Goal: Task Accomplishment & Management: Manage account settings

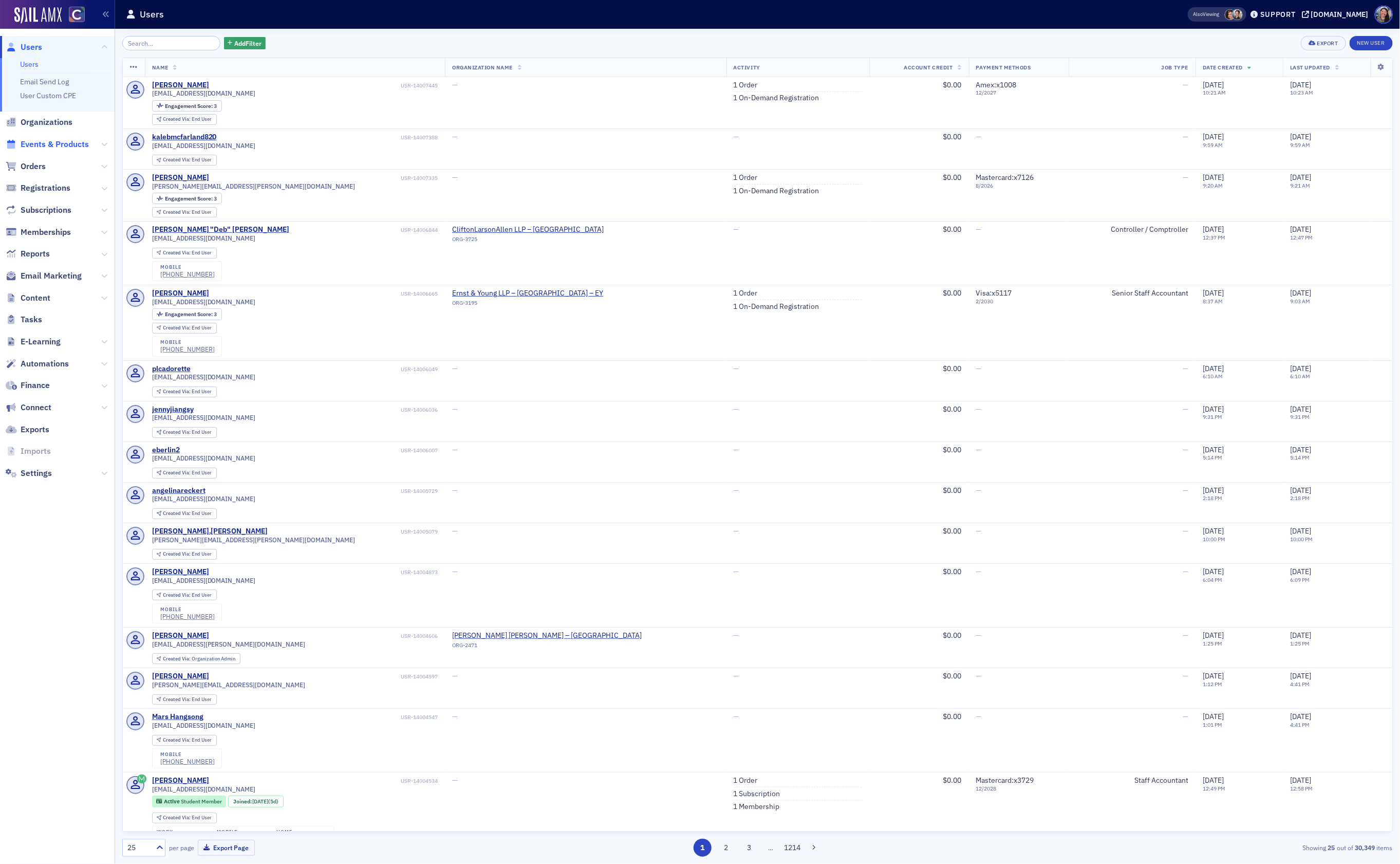
click at [52, 148] on span "Events & Products" at bounding box center [55, 144] width 68 height 11
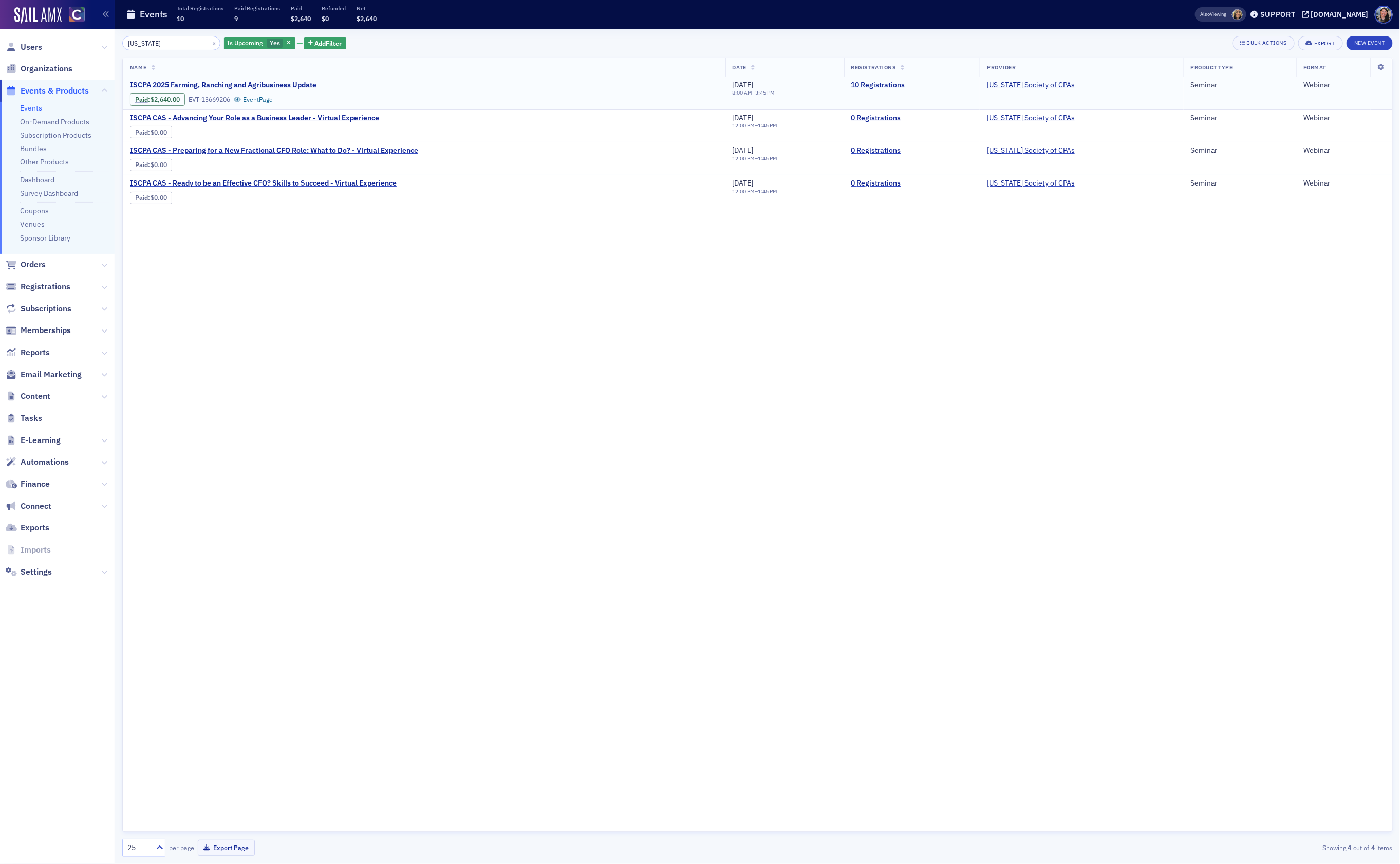
type input "idaho"
click at [908, 87] on link "10 Registrations" at bounding box center [913, 85] width 122 height 9
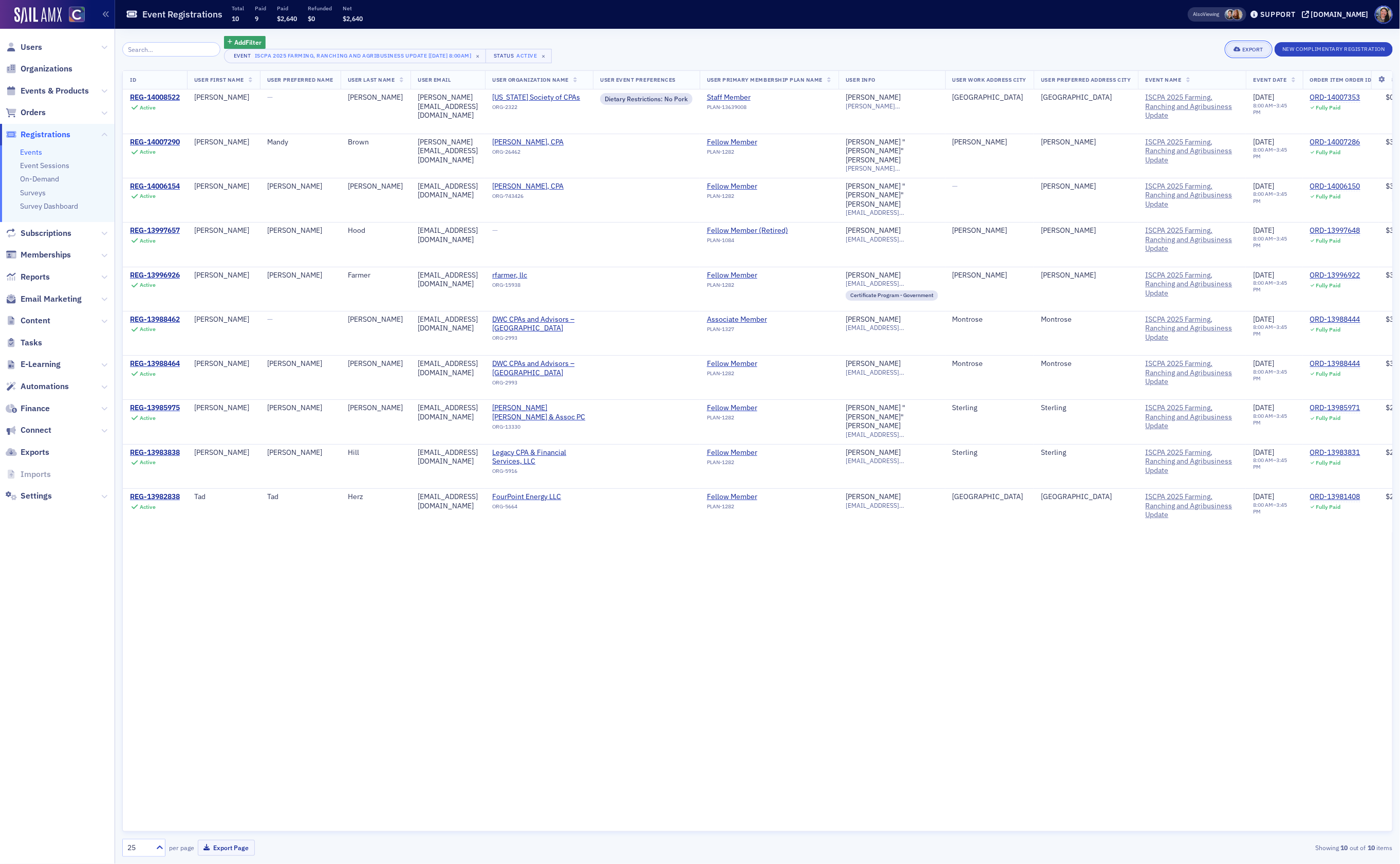
click at [1244, 50] on div "Export" at bounding box center [1253, 49] width 21 height 6
click at [1184, 85] on button "Export All ( 10 Event Registrations )" at bounding box center [1214, 83] width 111 height 16
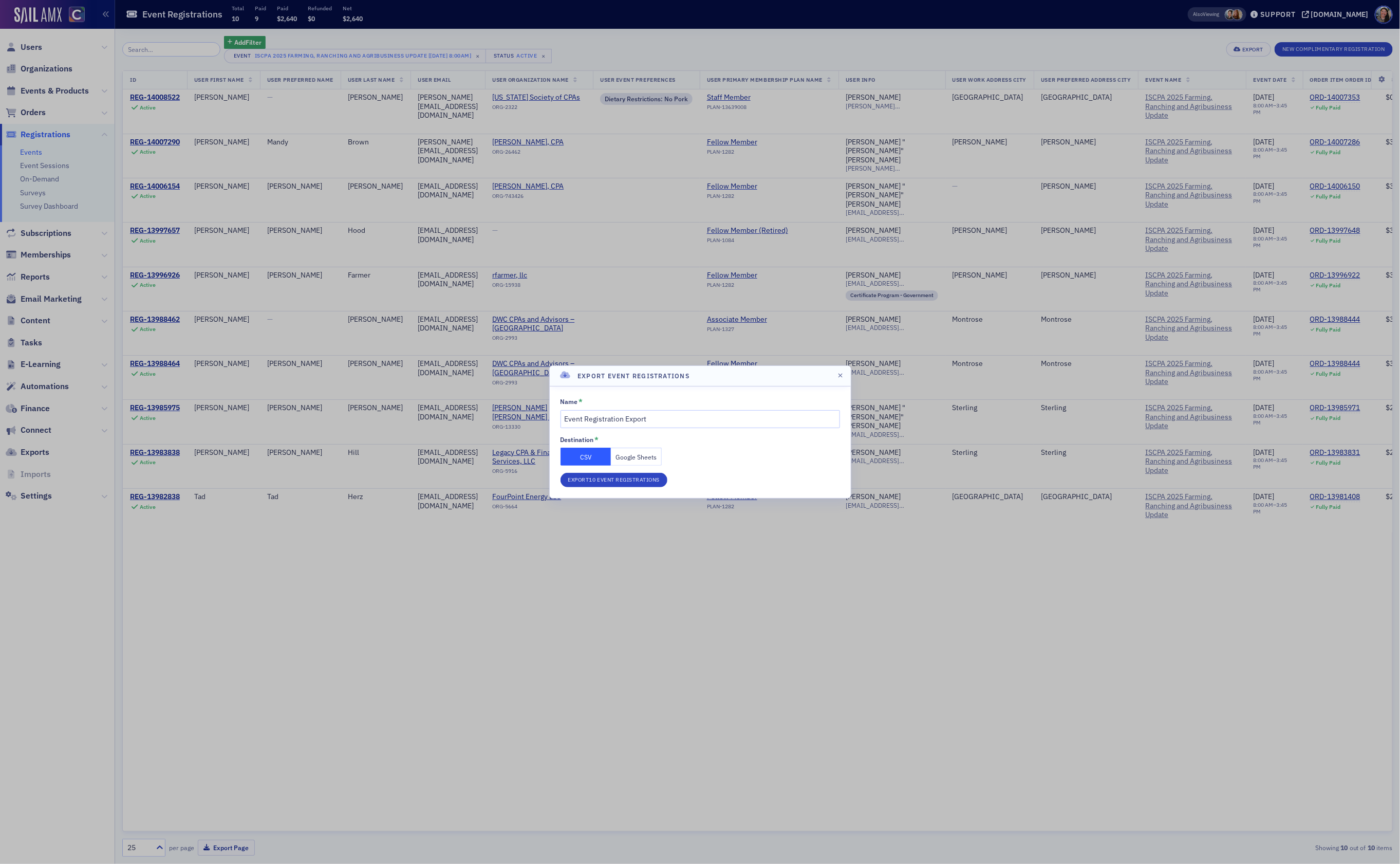
click at [637, 456] on button "Google Sheets" at bounding box center [636, 456] width 51 height 18
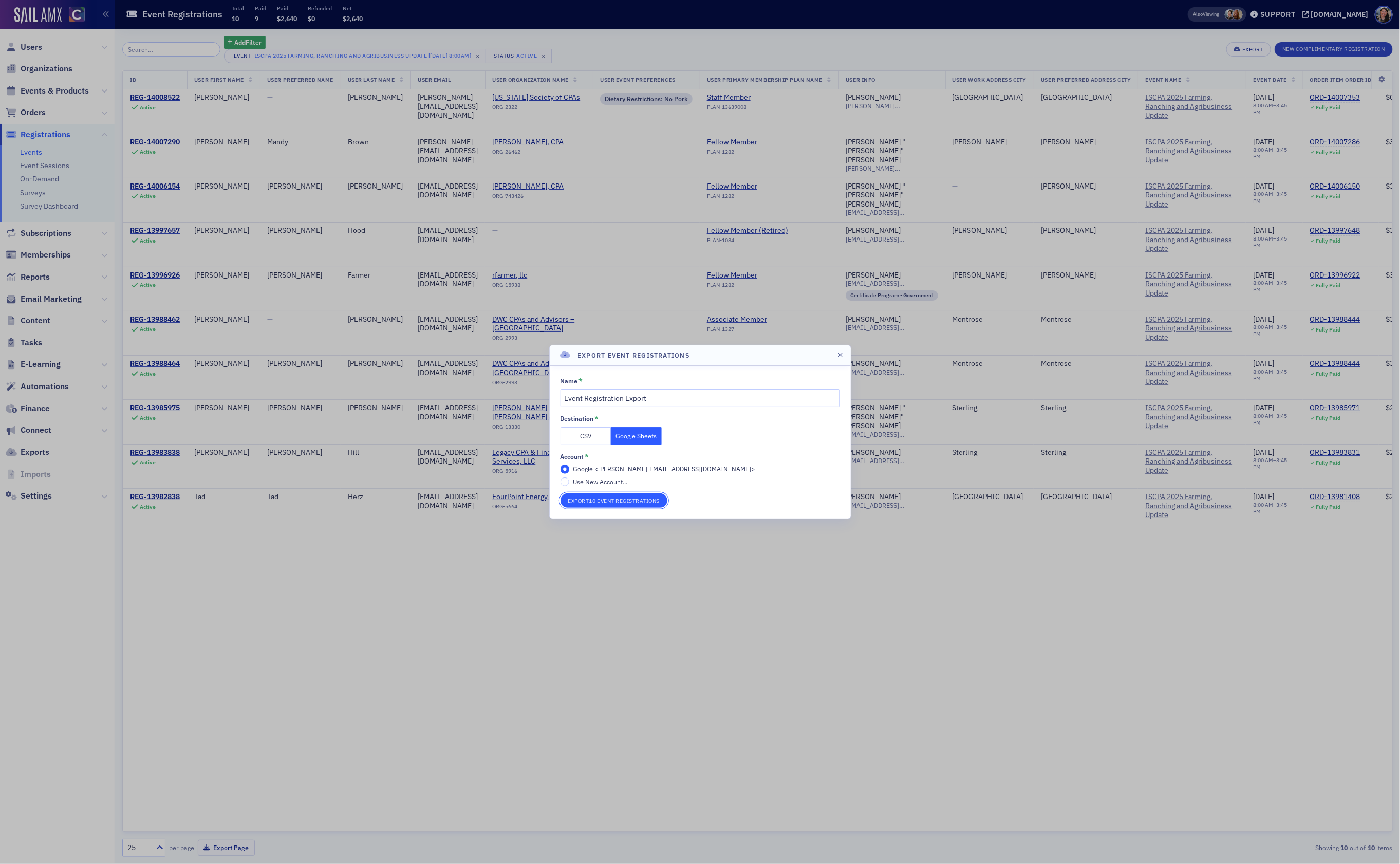
click at [621, 502] on button "Export 10 Event Registrations" at bounding box center [614, 500] width 108 height 14
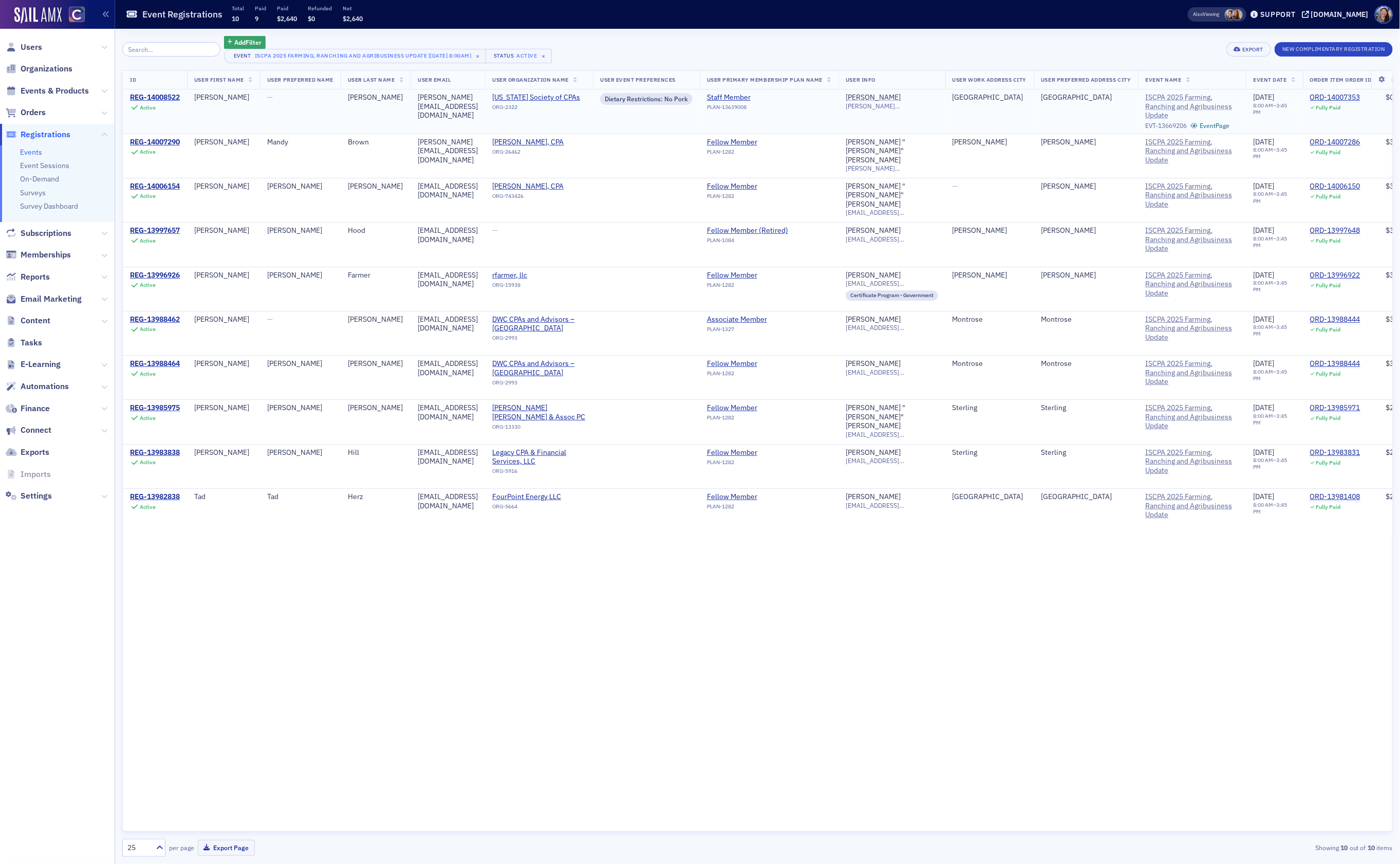
click at [1239, 105] on span "ISCPA 2025 Farming, Ranching and Agribusiness Update" at bounding box center [1192, 106] width 93 height 27
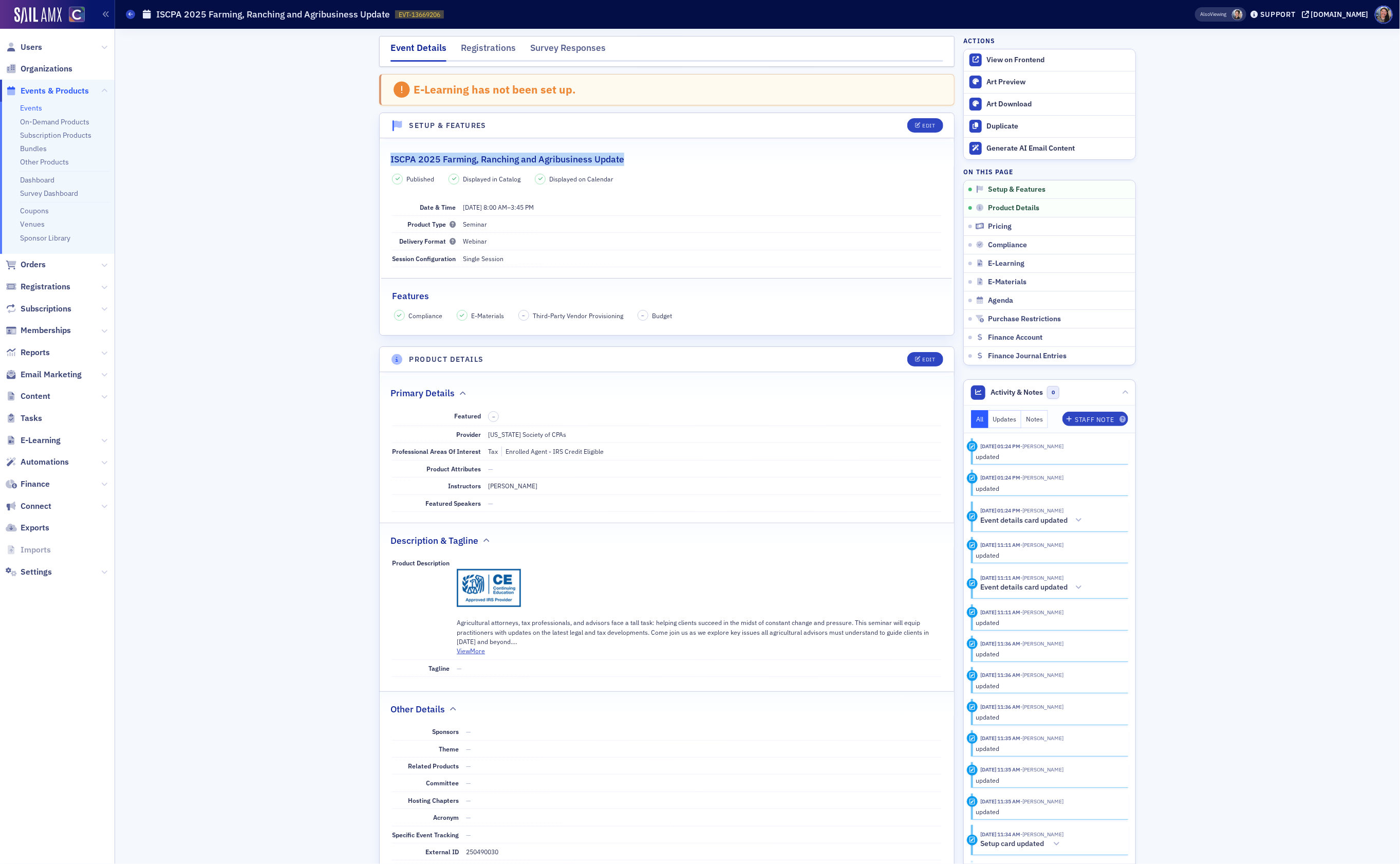
drag, startPoint x: 644, startPoint y: 157, endPoint x: 423, endPoint y: 151, distance: 221.1
click at [423, 151] on div "ISCPA 2025 Farming, Ranching and Agribusiness Update" at bounding box center [667, 154] width 553 height 24
copy h2 "ISCPA 2025 Farming, Ranching and Agribusiness Update"
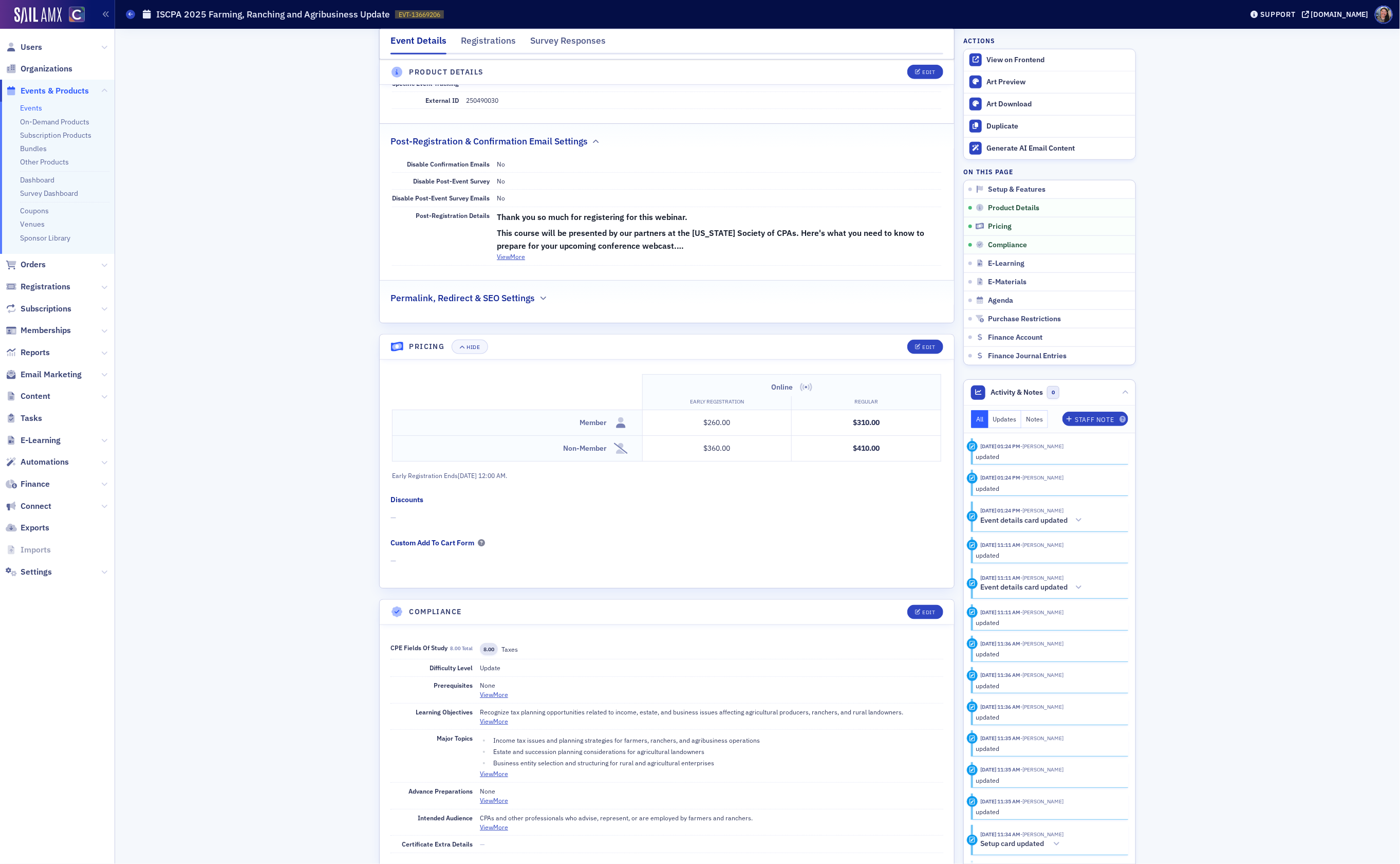
scroll to position [751, 0]
click at [929, 72] on div "Edit" at bounding box center [929, 72] width 13 height 6
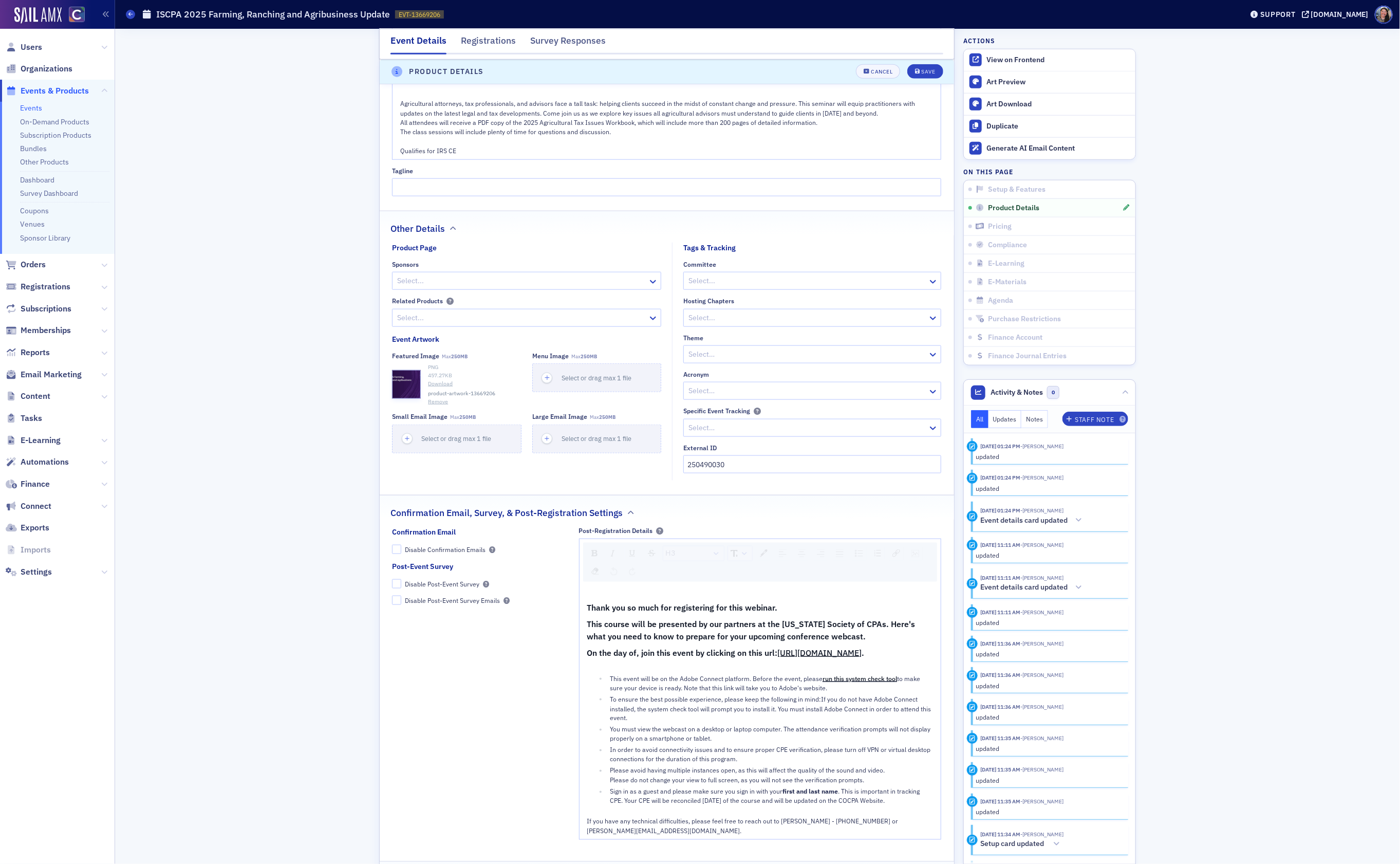
scroll to position [926, 0]
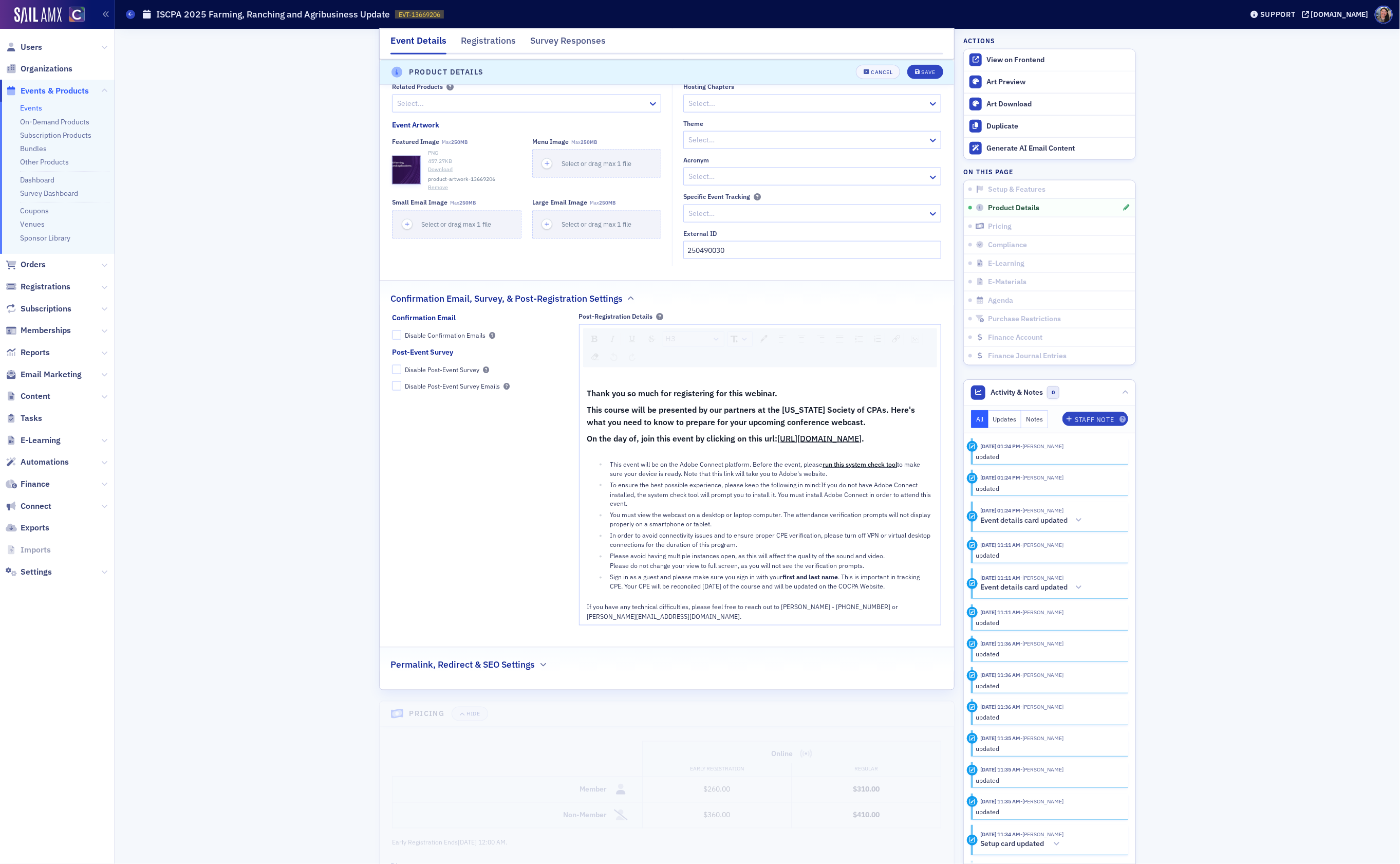
click at [774, 445] on div "On the day of, join this event by clicking on this url: http://idcpa.adobeconne…" at bounding box center [761, 438] width 347 height 13
drag, startPoint x: 774, startPoint y: 460, endPoint x: 558, endPoint y: 461, distance: 216.0
click at [558, 461] on div "Confirmation Email Disable Confirmation Emails Post-Event Survey Disable Post-E…" at bounding box center [667, 472] width 549 height 320
click at [924, 72] on div "Save" at bounding box center [929, 72] width 14 height 6
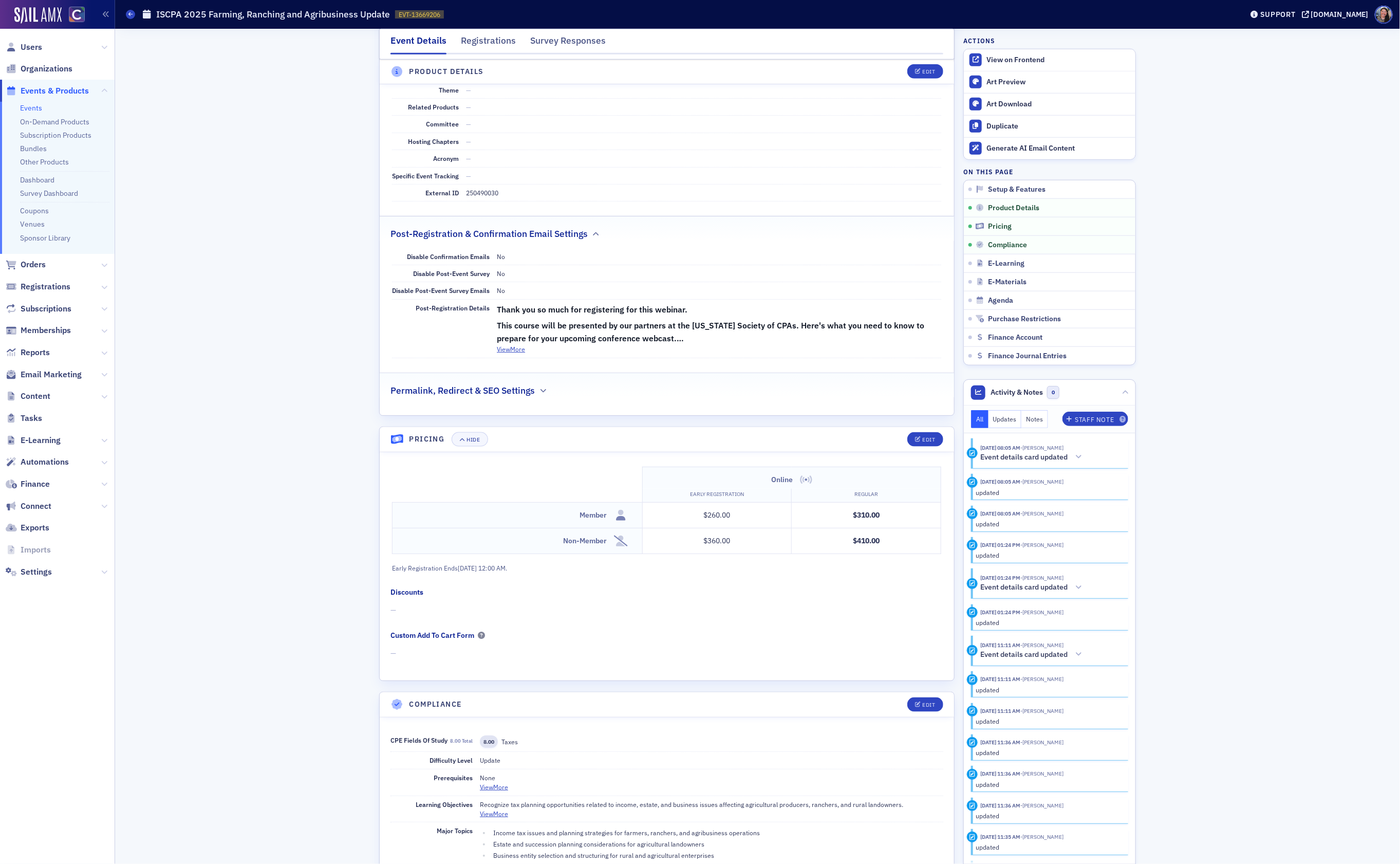
scroll to position [660, 0]
click at [510, 352] on button "View More" at bounding box center [510, 347] width 28 height 9
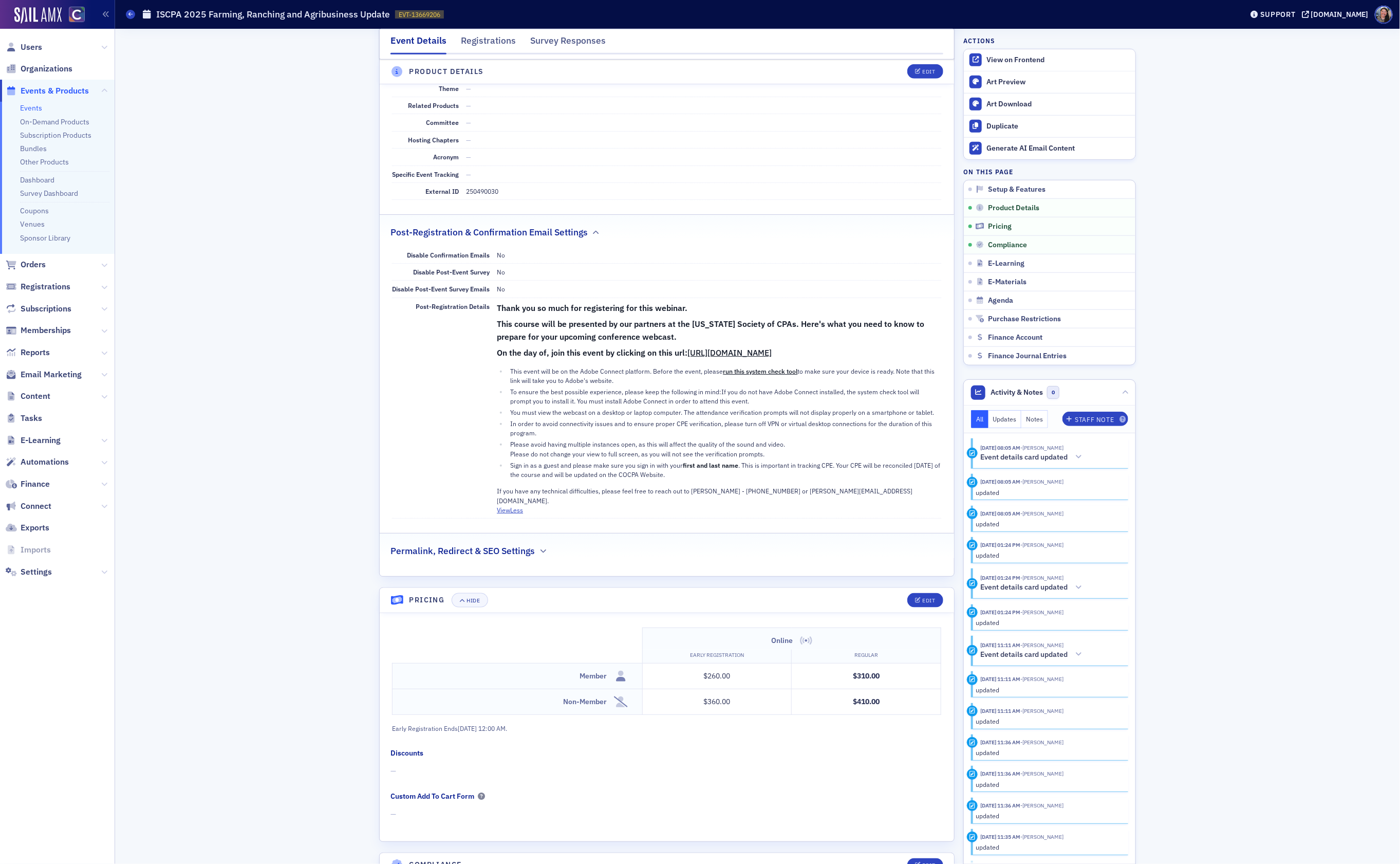
click at [772, 358] on link "[URL][DOMAIN_NAME]" at bounding box center [729, 352] width 84 height 11
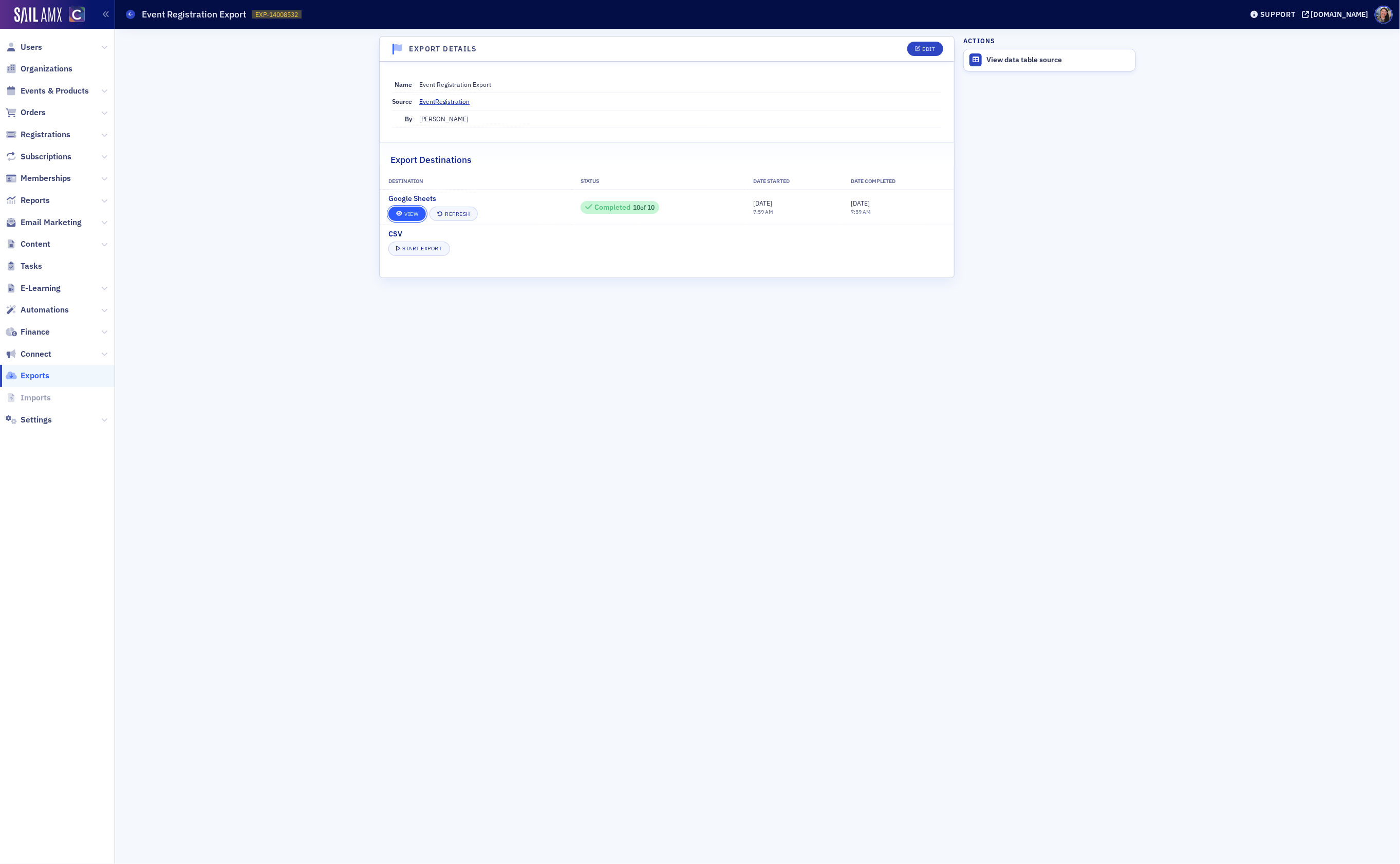
click at [409, 217] on link "View" at bounding box center [407, 214] width 37 height 14
click at [48, 93] on span "Events & Products" at bounding box center [55, 91] width 68 height 11
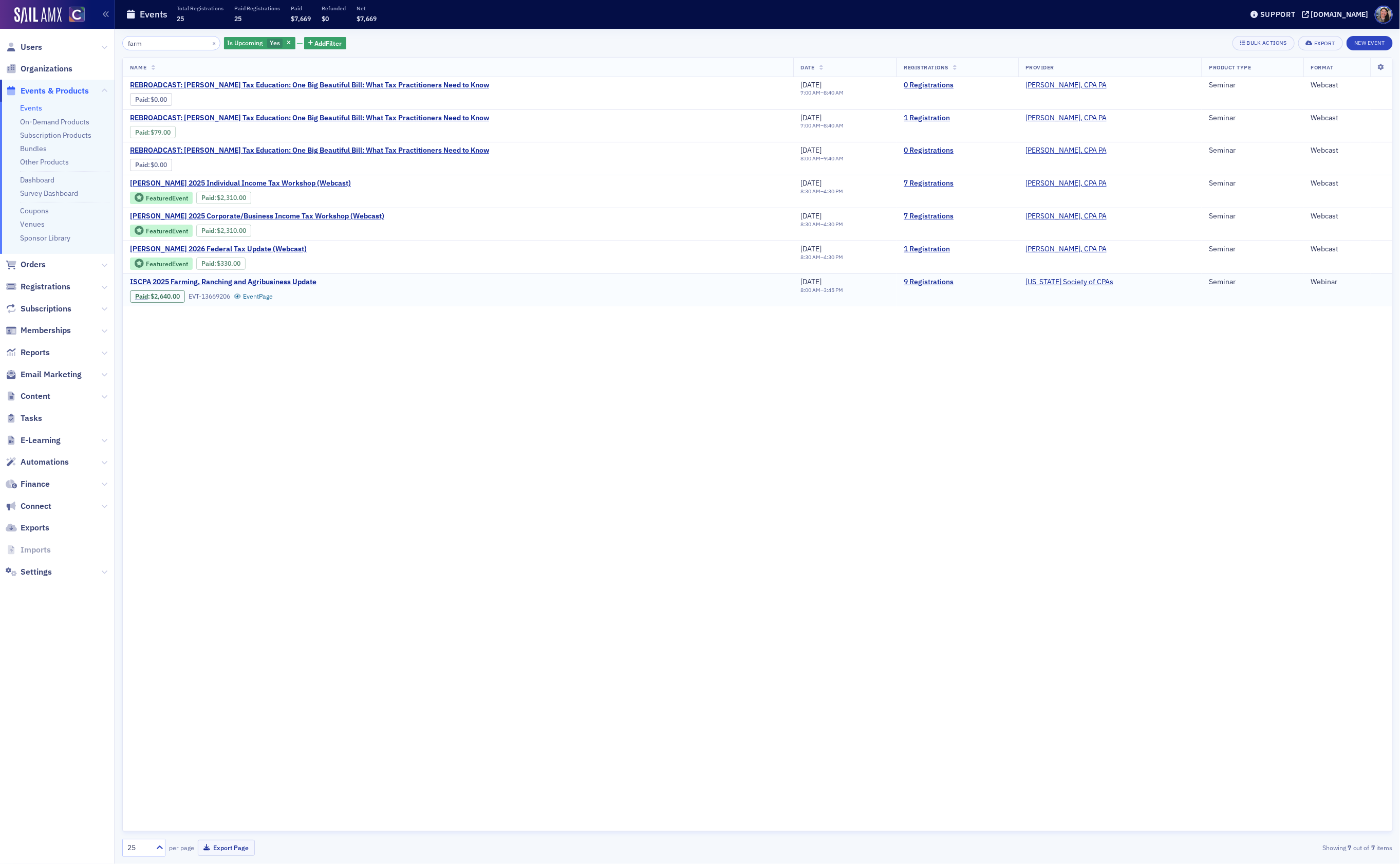
type input "farm"
click at [237, 284] on span "ISCPA 2025 Farming, Ranching and Agribusiness Update" at bounding box center [223, 282] width 187 height 9
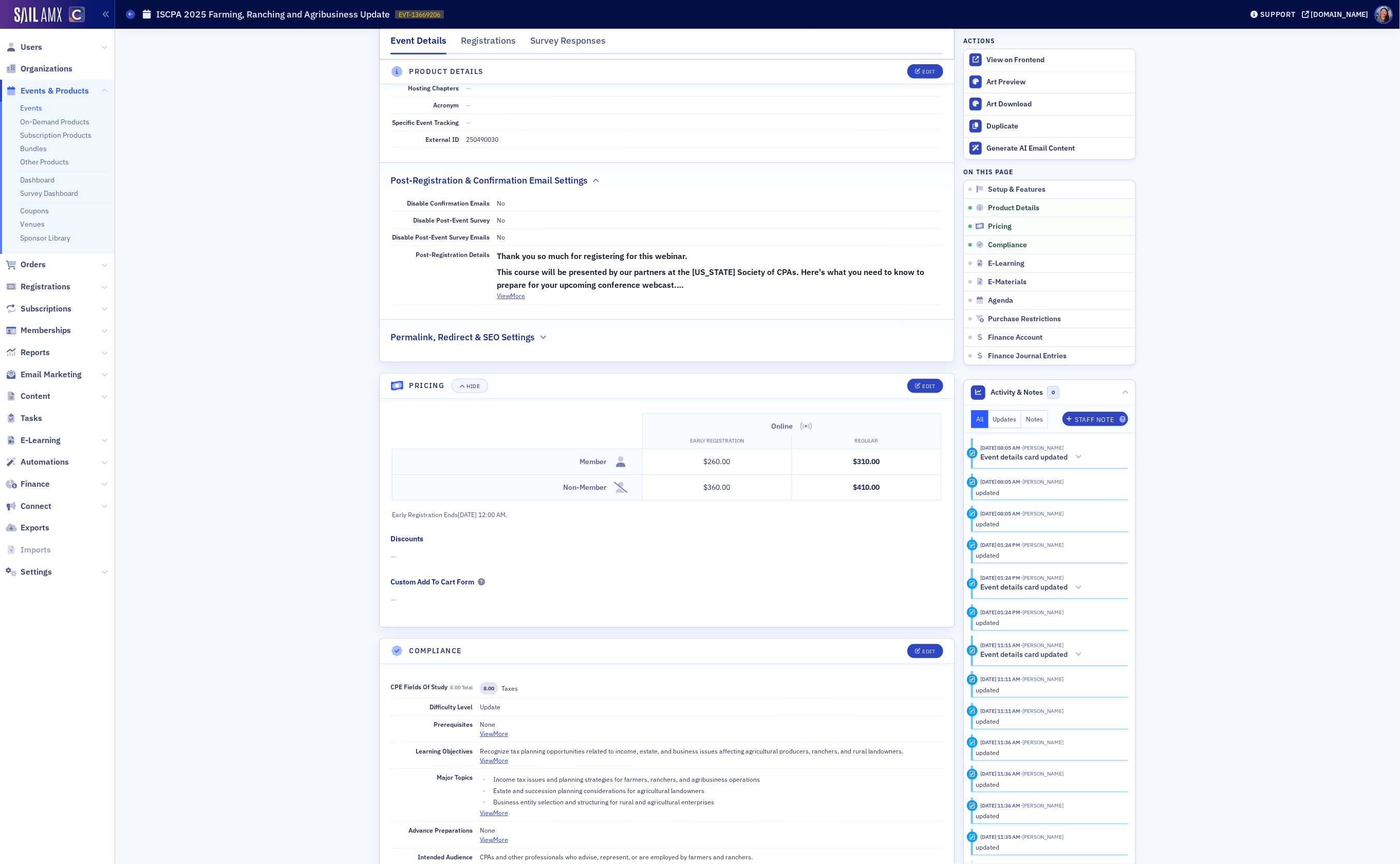
scroll to position [708, 0]
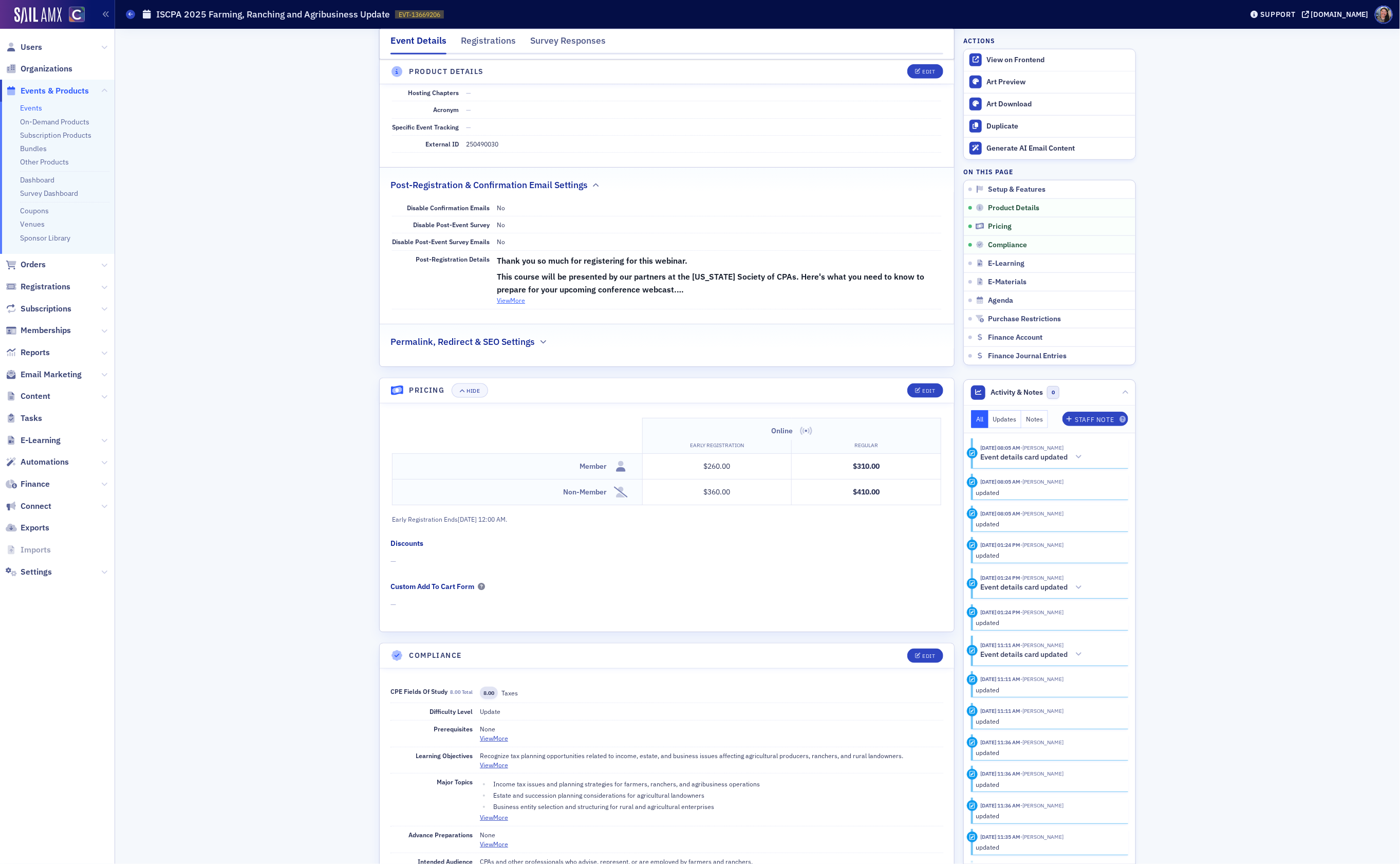
click at [517, 305] on button "View More" at bounding box center [510, 300] width 28 height 9
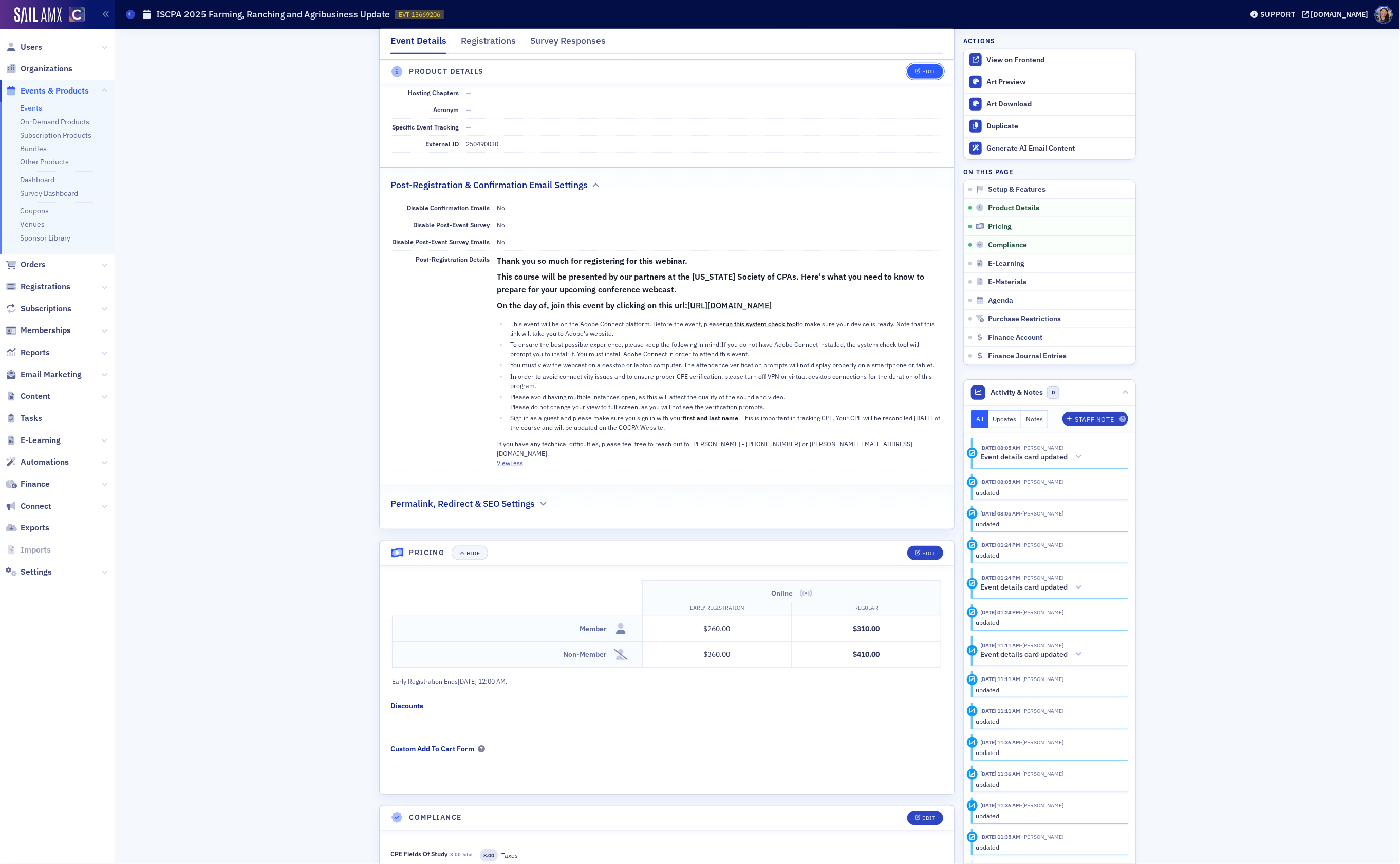
click at [925, 73] on div "Edit" at bounding box center [929, 72] width 13 height 6
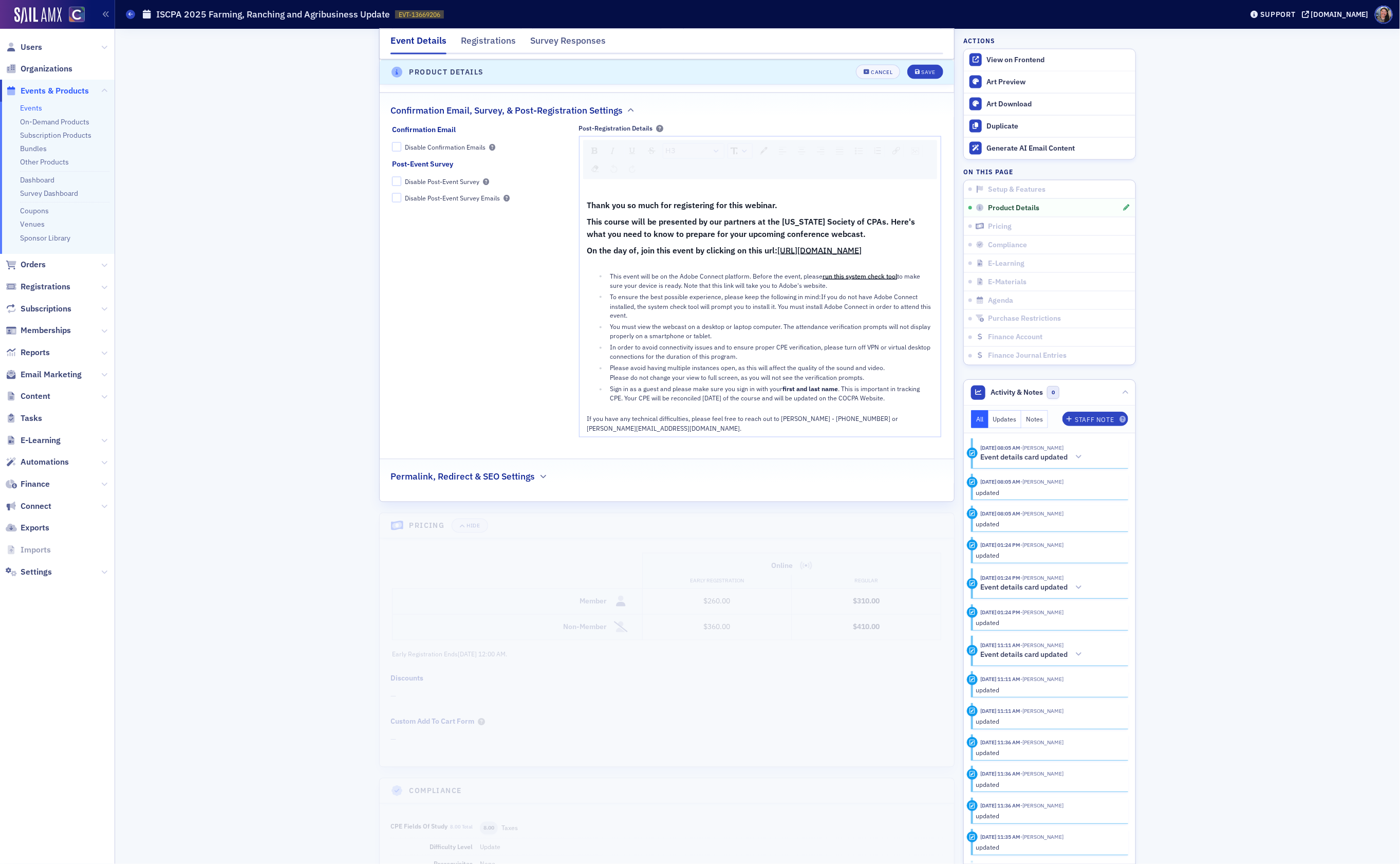
scroll to position [1159, 0]
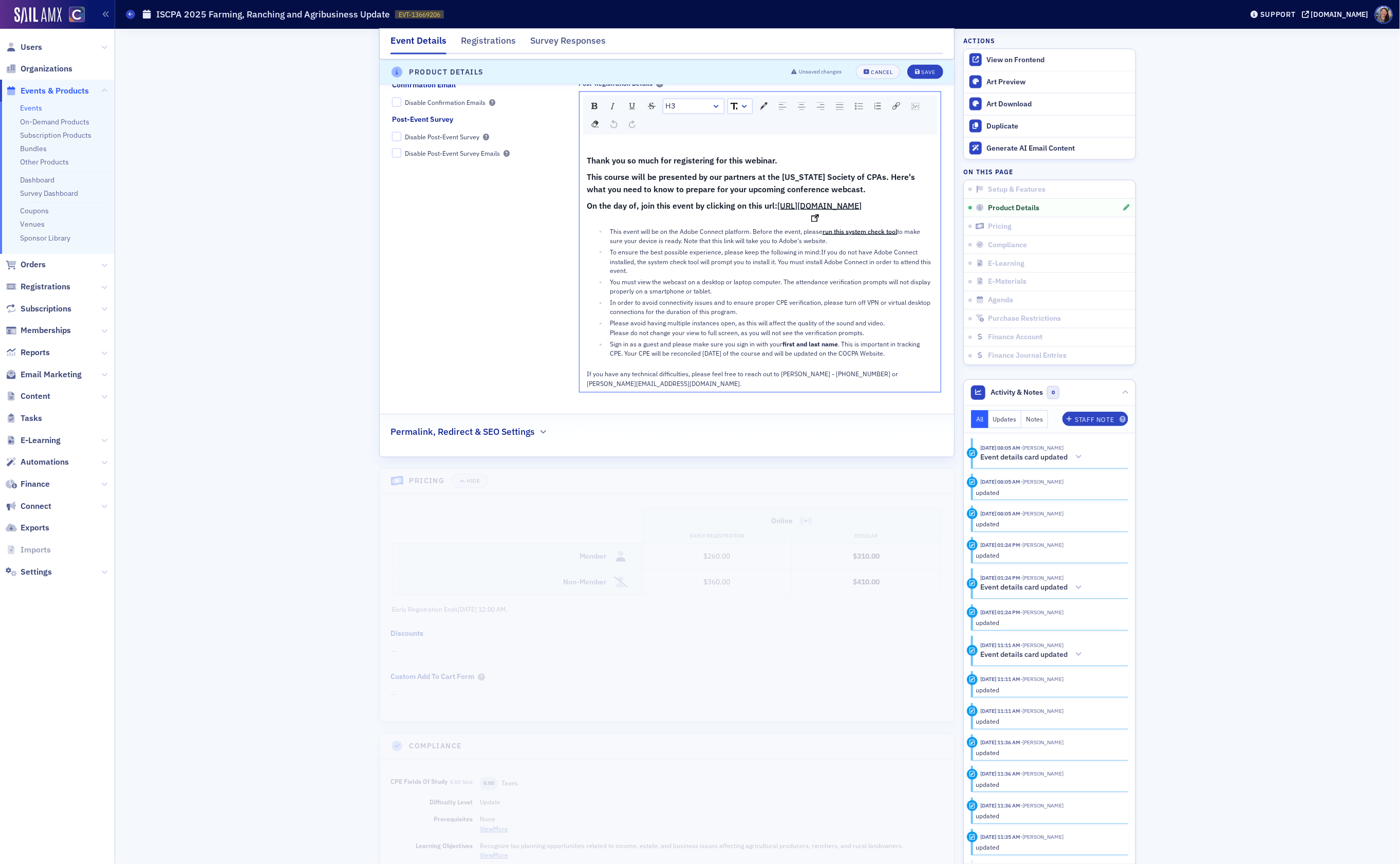
drag, startPoint x: 777, startPoint y: 225, endPoint x: 588, endPoint y: 225, distance: 189.0
click at [588, 212] on div "On the day of, join this event by clicking on this url: [URL][DOMAIN_NAME]" at bounding box center [761, 205] width 347 height 13
click at [920, 69] on span "Save" at bounding box center [925, 72] width 20 height 6
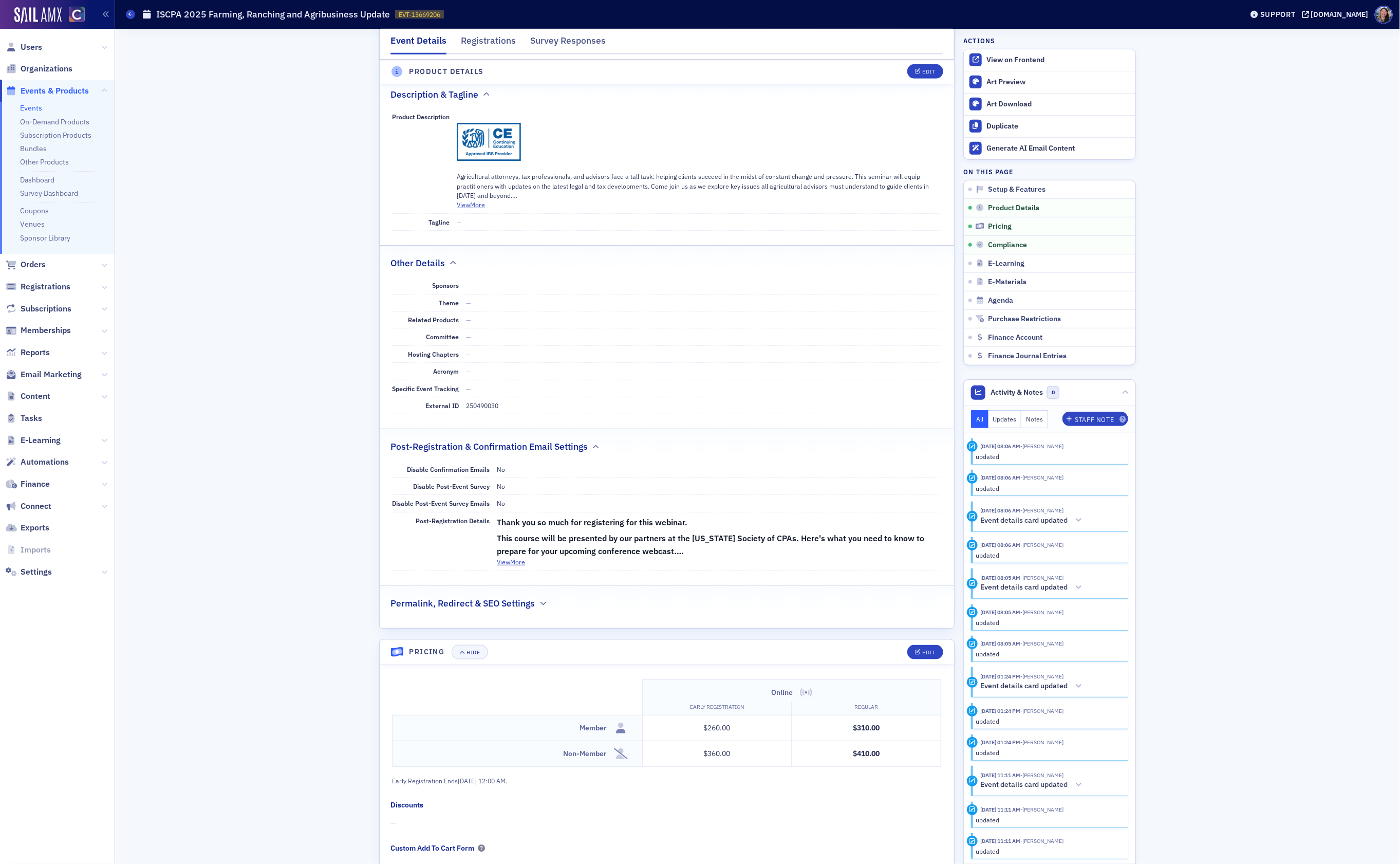
scroll to position [819, 0]
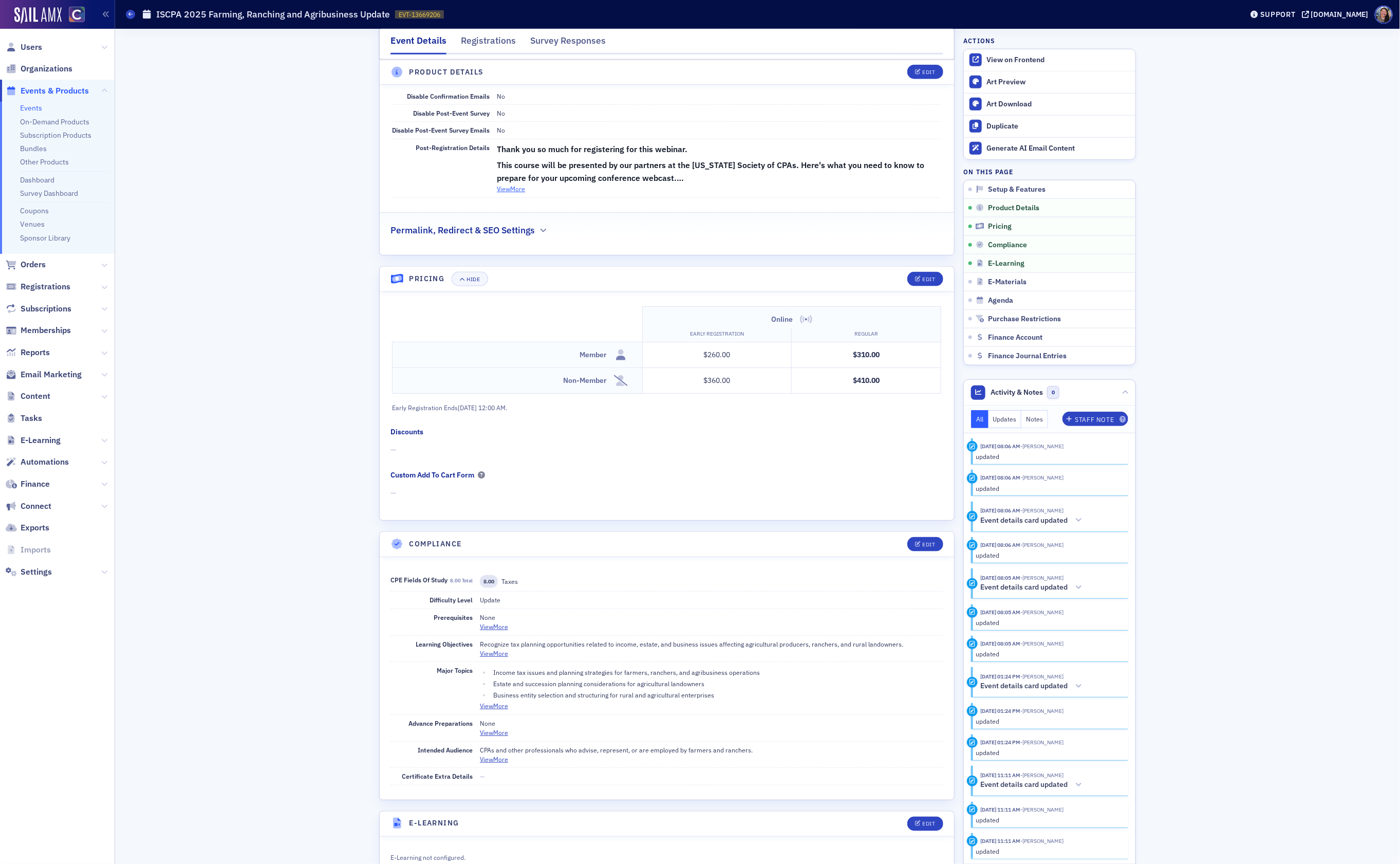
click at [515, 193] on button "View More" at bounding box center [510, 189] width 28 height 9
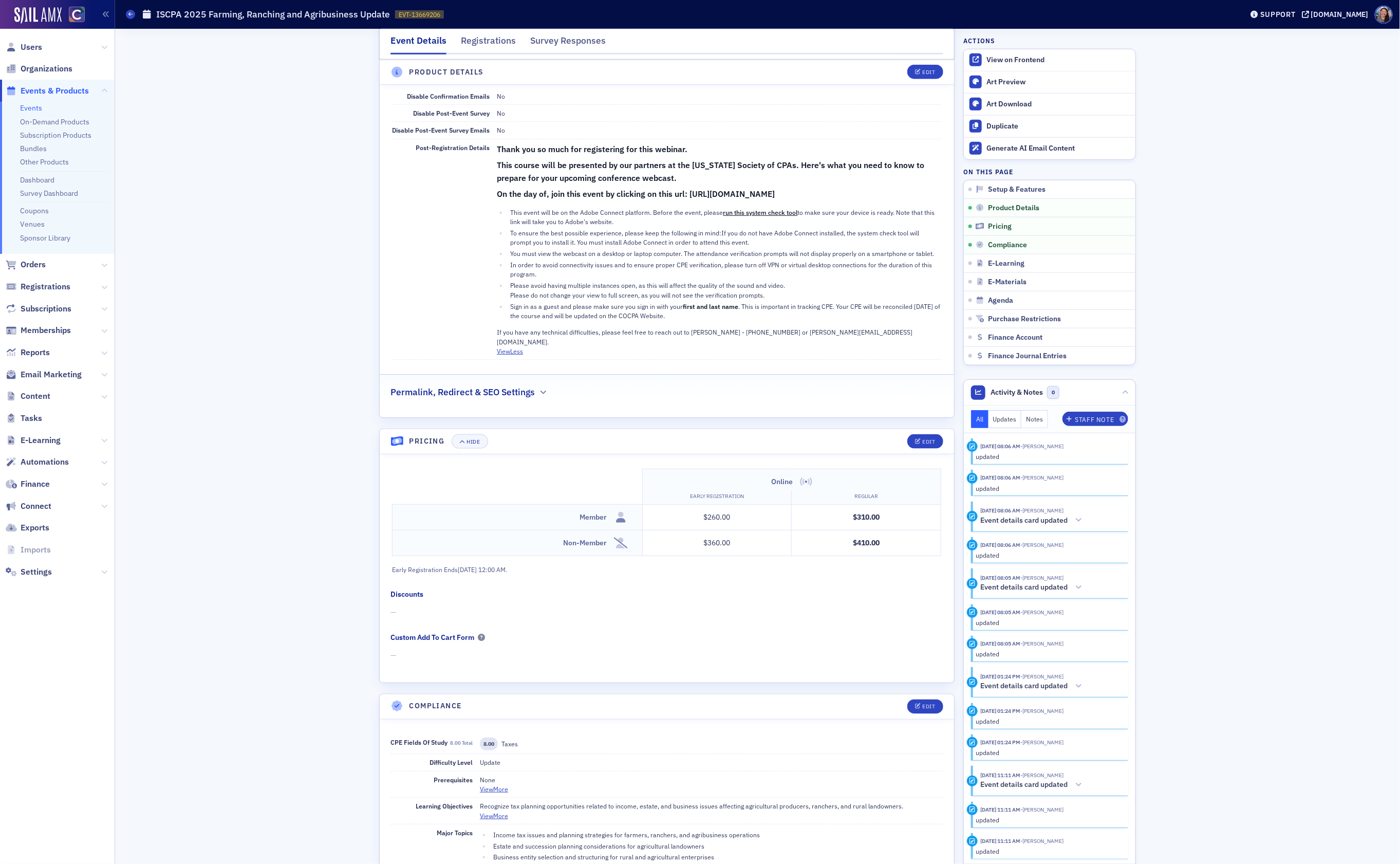
click at [832, 200] on h3 "On the day of, join this event by clicking on this url: [URL][DOMAIN_NAME]" at bounding box center [719, 194] width 444 height 13
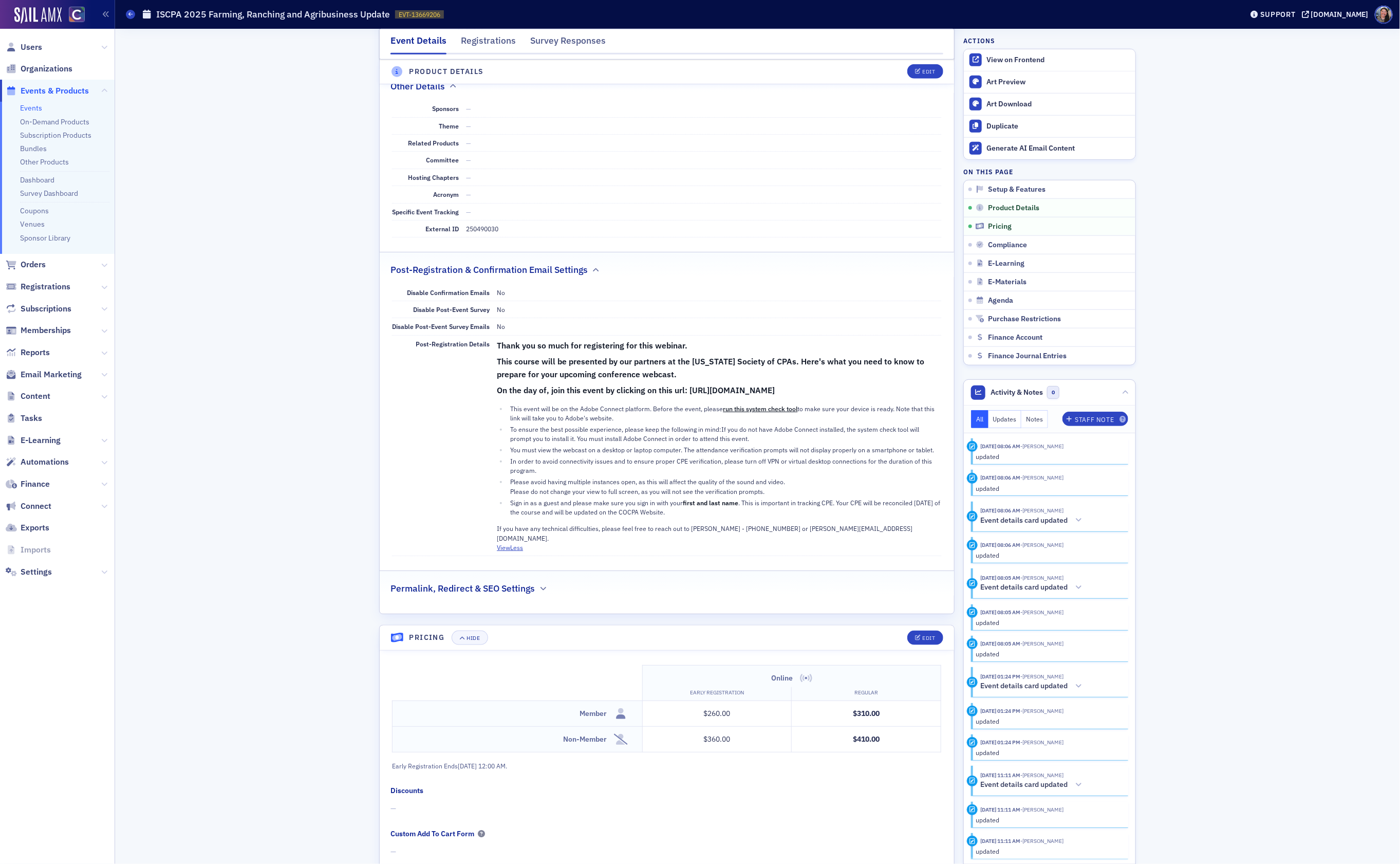
scroll to position [632, 0]
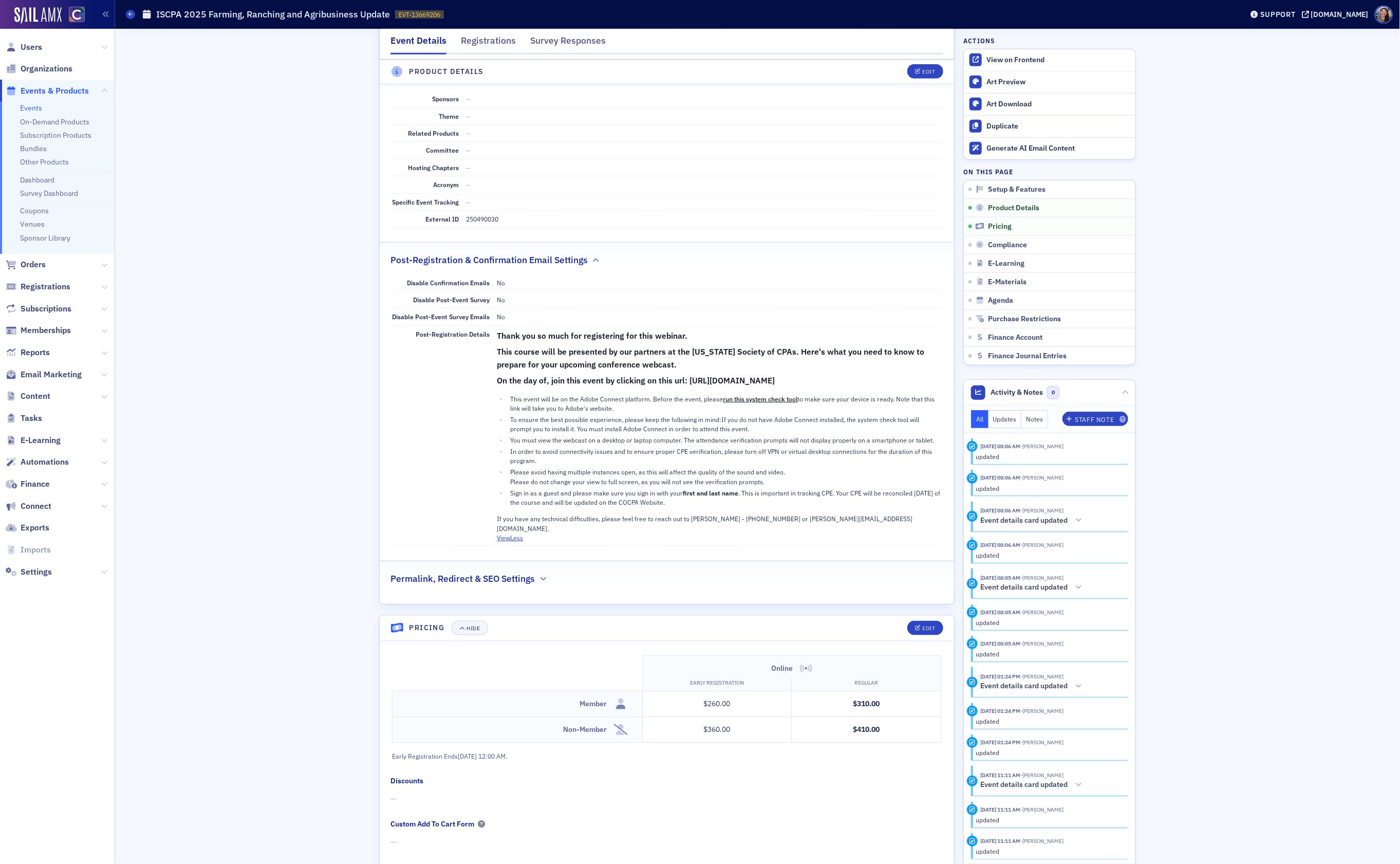
click at [813, 387] on h3 "On the day of, join this event by clicking on this url: [URL][DOMAIN_NAME]" at bounding box center [719, 380] width 444 height 13
click at [1023, 61] on div "View on Frontend" at bounding box center [1058, 60] width 144 height 9
click at [793, 444] on li "You must view the webcast on a desktop or laptop computer. The attendance verif…" at bounding box center [725, 439] width 434 height 9
drag, startPoint x: 879, startPoint y: 389, endPoint x: 690, endPoint y: 388, distance: 189.0
click at [690, 387] on h3 "On the day of, join this event by clicking on this url: [URL][DOMAIN_NAME]" at bounding box center [719, 380] width 444 height 13
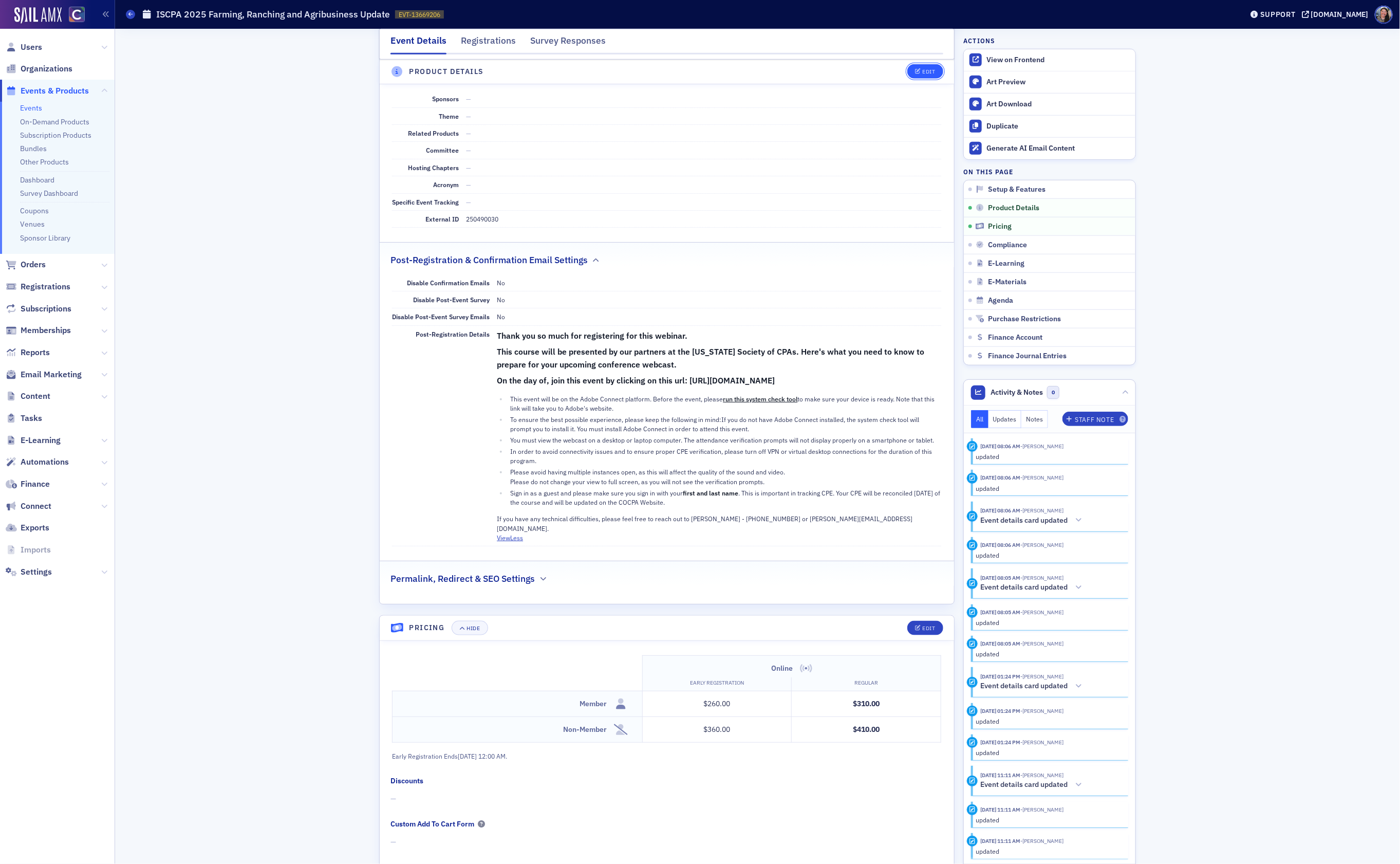
click at [931, 72] on div "Edit" at bounding box center [929, 72] width 13 height 6
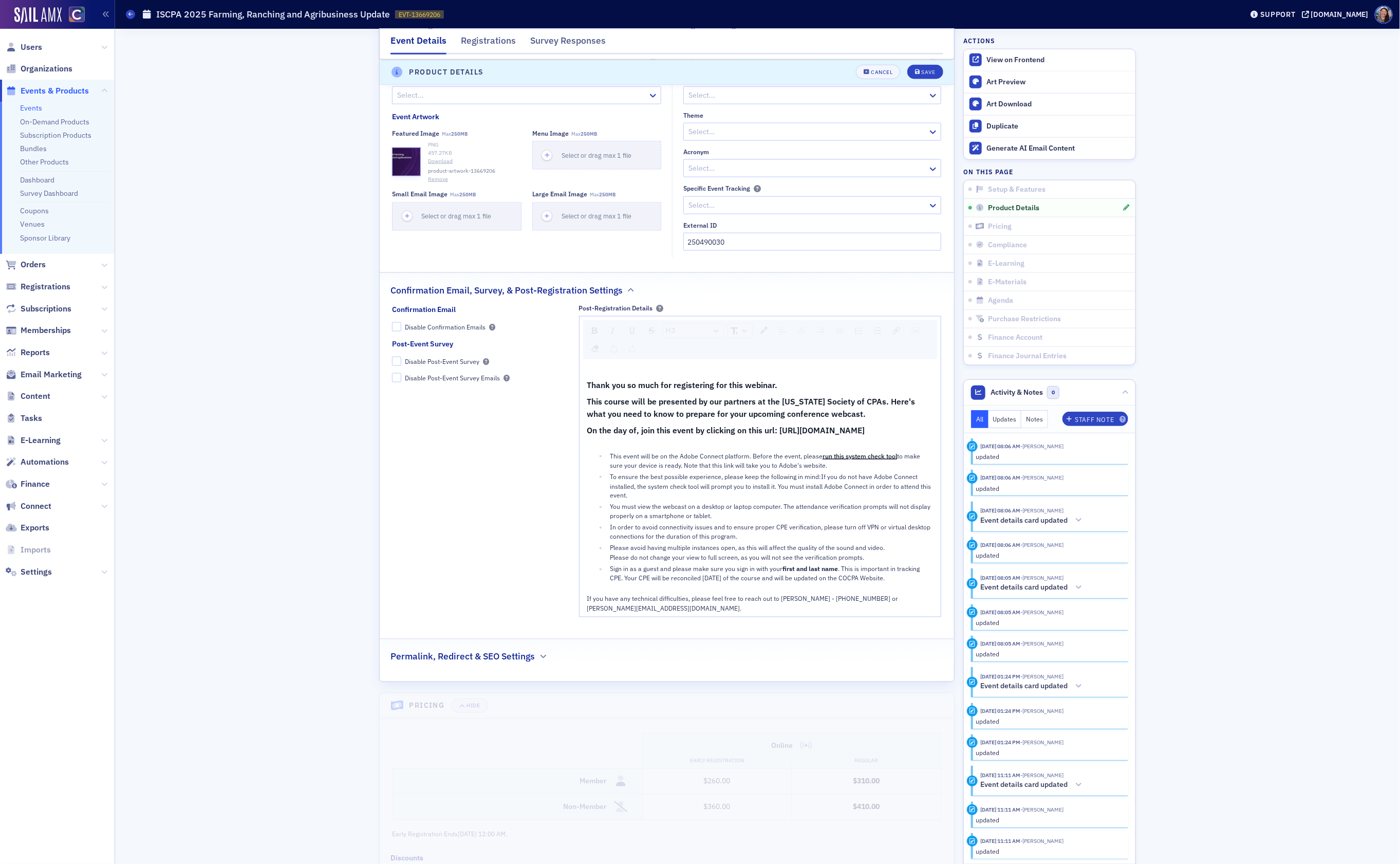
scroll to position [934, 0]
drag, startPoint x: 787, startPoint y: 451, endPoint x: 580, endPoint y: 450, distance: 207.0
click at [580, 450] on div "Thank you so much for registering for this webinar. This course will be present…" at bounding box center [760, 491] width 362 height 254
click at [898, 339] on div "rdw-link-control" at bounding box center [896, 331] width 15 height 14
click at [917, 372] on input "[URL][DOMAIN_NAME]" at bounding box center [966, 372] width 138 height 18
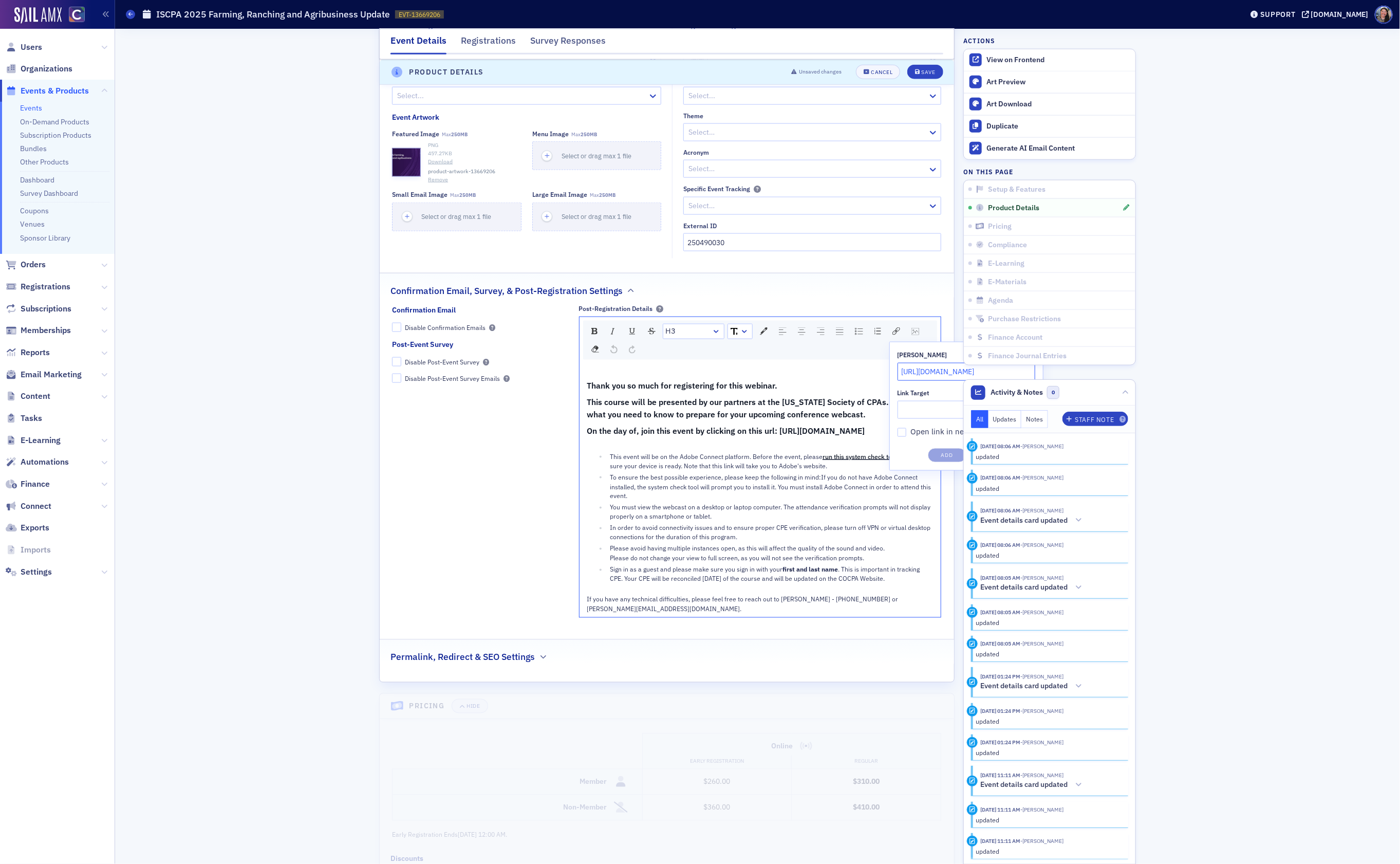
click at [917, 372] on input "[URL][DOMAIN_NAME]" at bounding box center [966, 372] width 138 height 18
click at [916, 419] on input "Link Target" at bounding box center [966, 410] width 138 height 18
paste input "[URL][DOMAIN_NAME]"
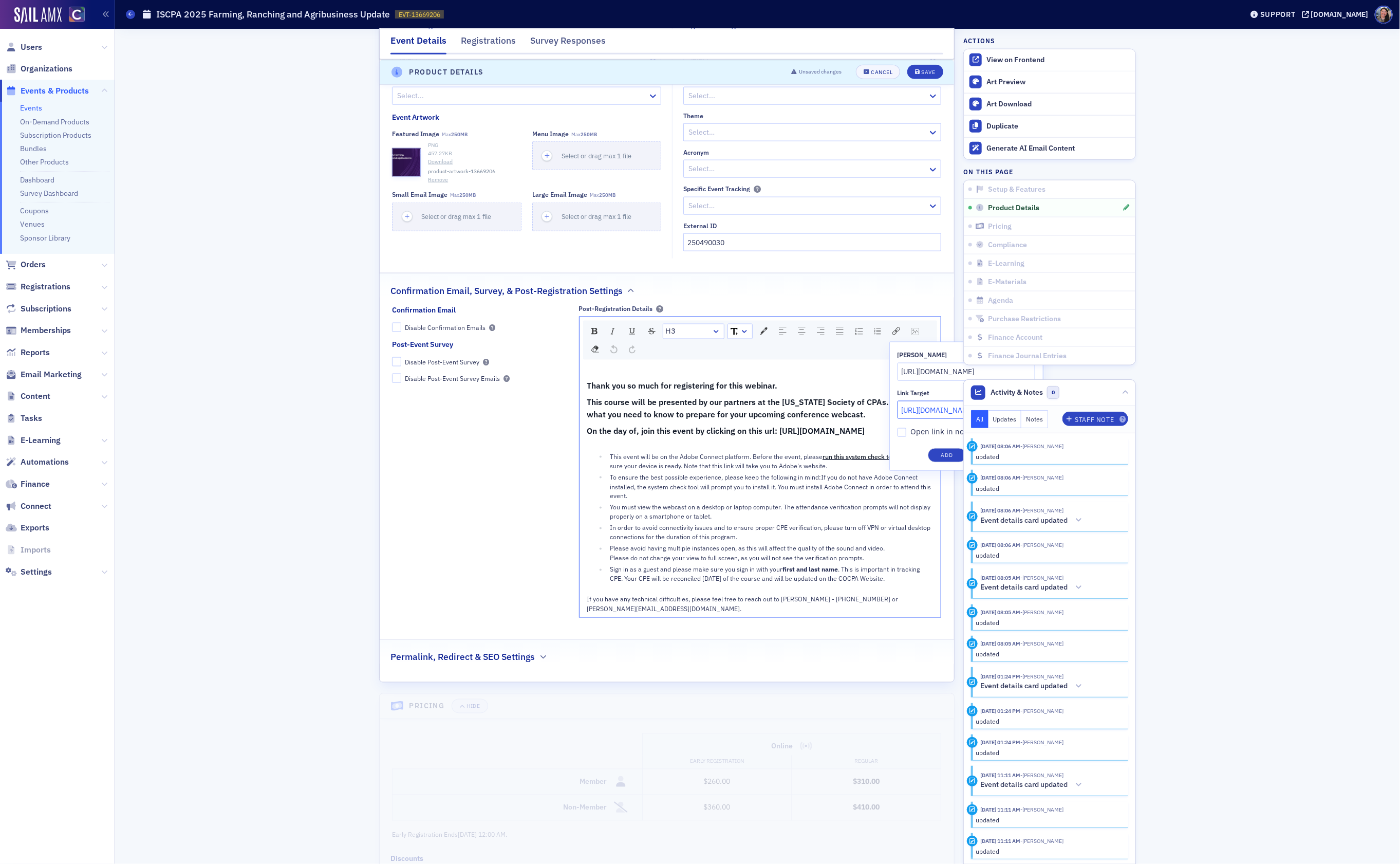
click at [901, 444] on div "[PERSON_NAME] [URL][DOMAIN_NAME] Link Target [URL][DOMAIN_NAME] Open link in ne…" at bounding box center [967, 406] width 154 height 129
type input "[URL][DOMAIN_NAME]"
click at [904, 437] on input "Open link in new window" at bounding box center [902, 433] width 9 height 9
checkbox input "true"
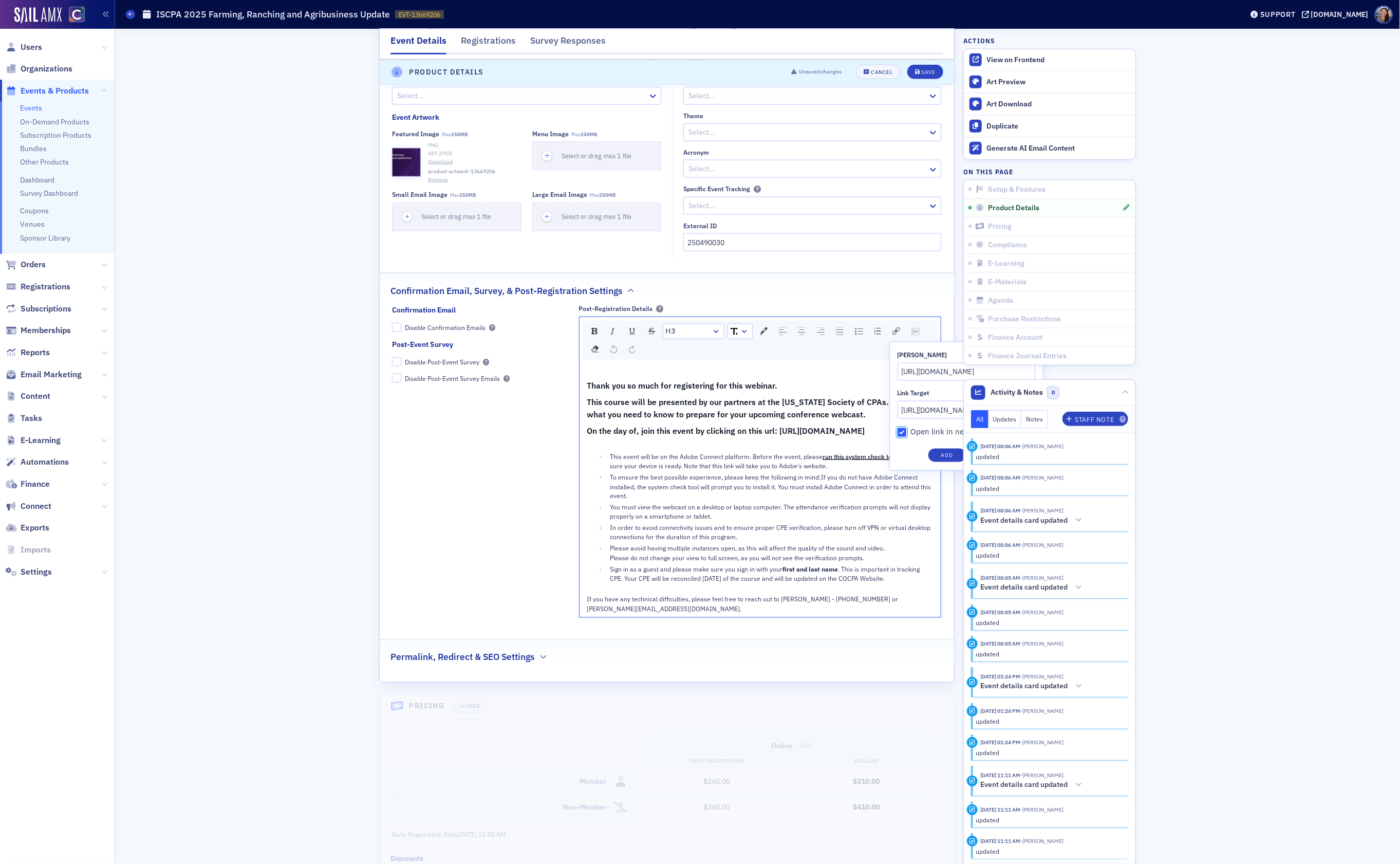
click at [947, 458] on button "Add" at bounding box center [947, 455] width 39 height 14
click at [929, 75] on button "Save" at bounding box center [925, 72] width 35 height 14
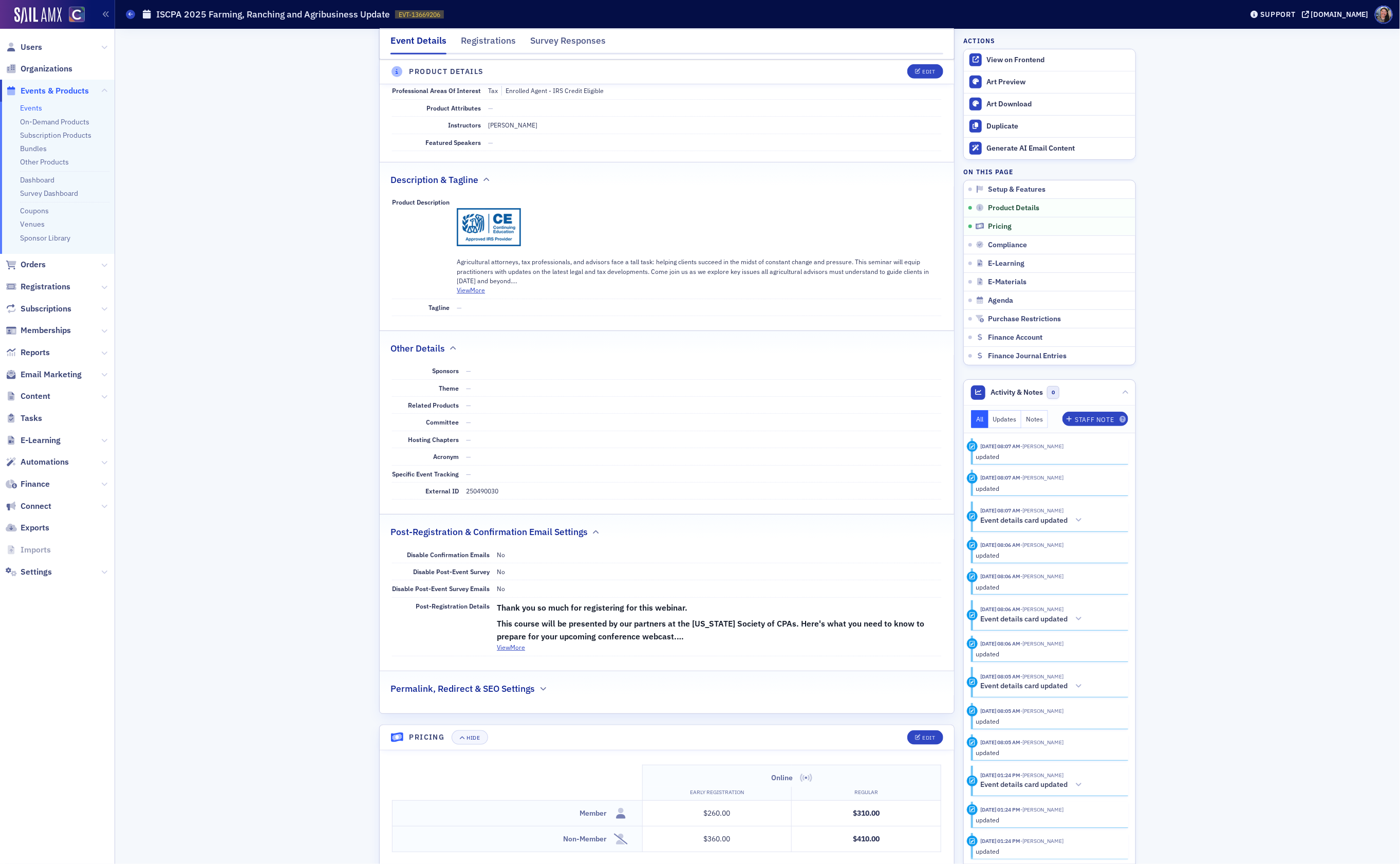
scroll to position [290, 0]
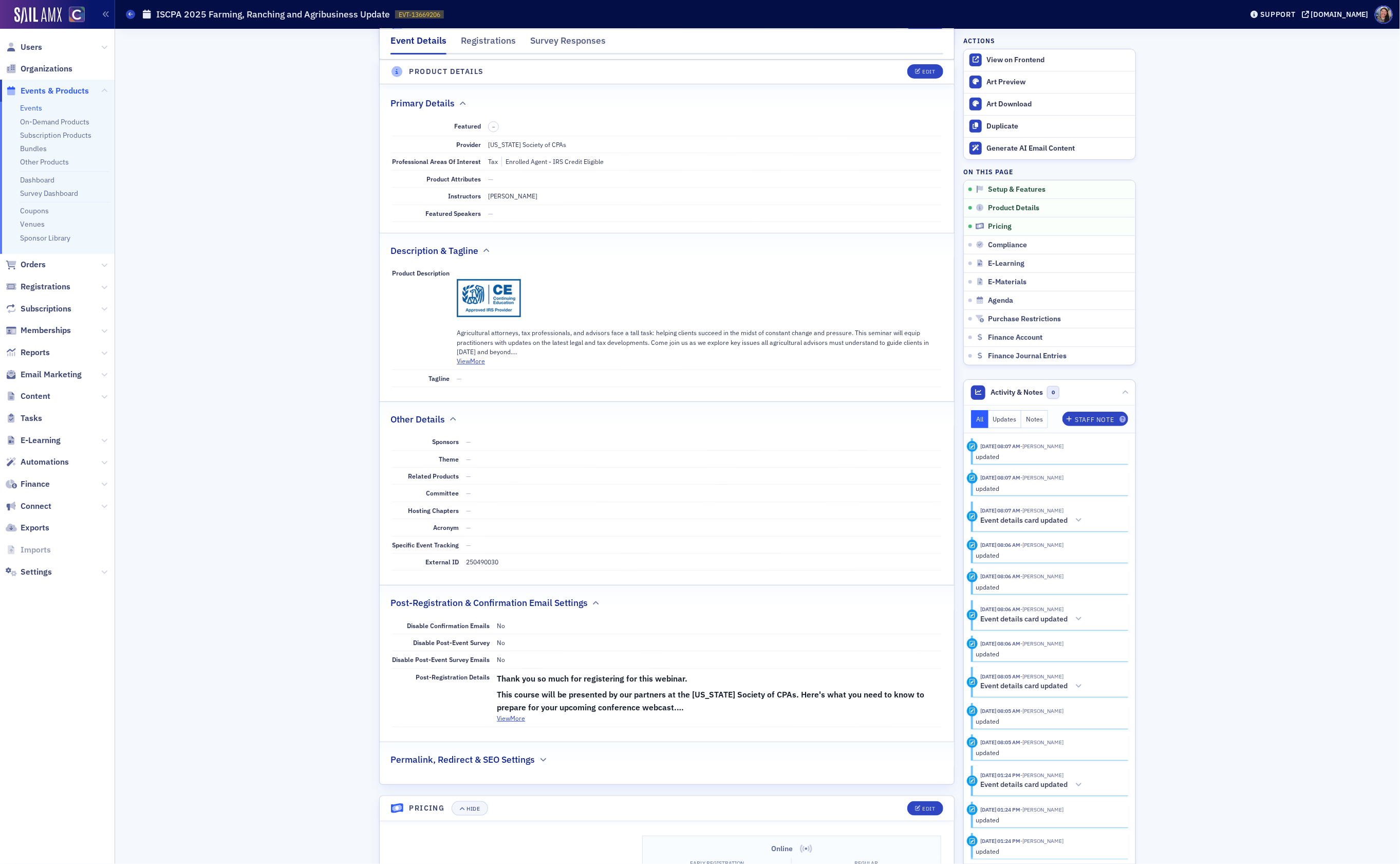
click at [31, 104] on link "Events" at bounding box center [31, 108] width 22 height 9
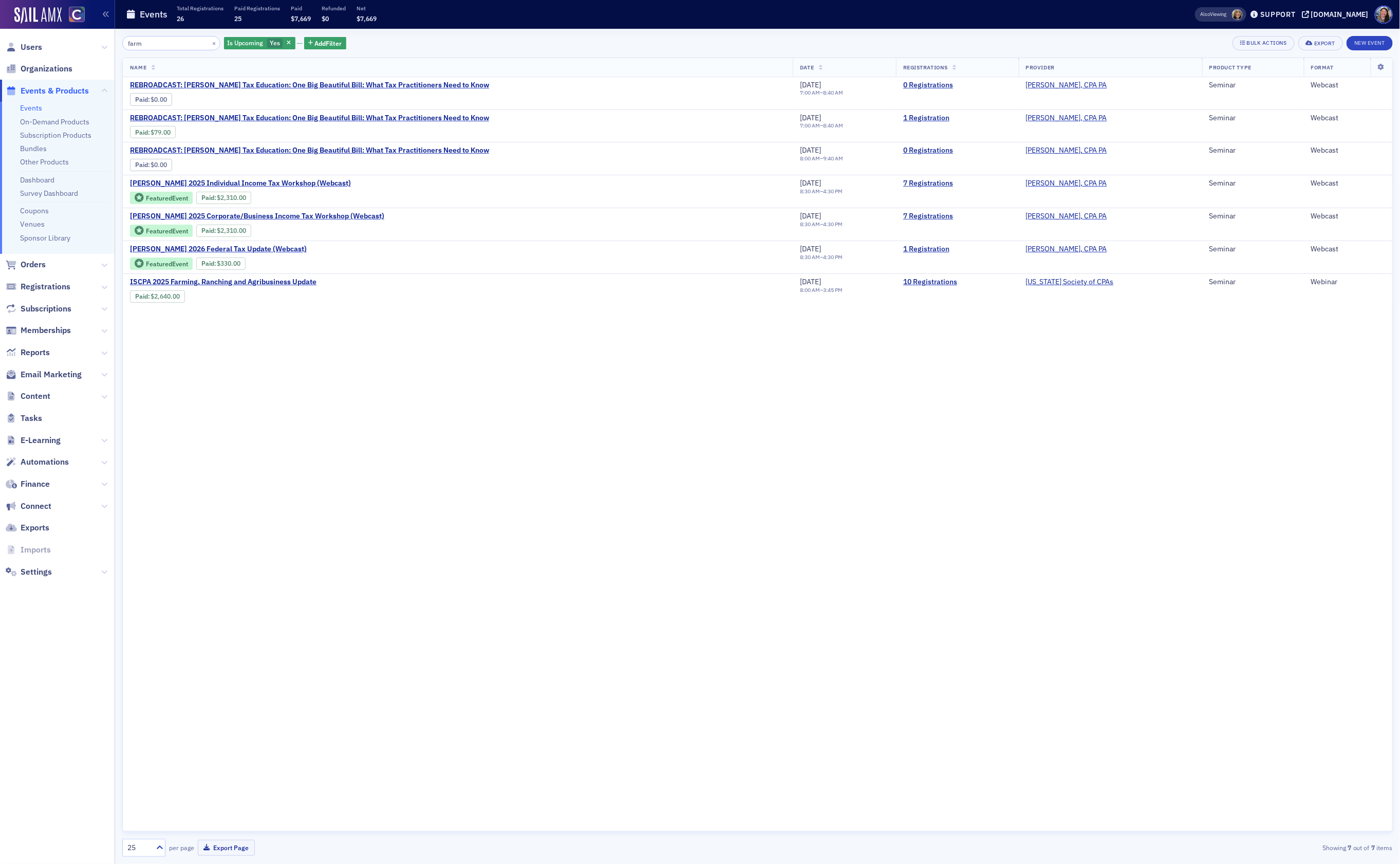
drag, startPoint x: 139, startPoint y: 45, endPoint x: 51, endPoint y: 35, distance: 88.6
click at [51, 35] on div "Users Organizations Events & Products Events On-Demand Products Subscription Pr…" at bounding box center [700, 432] width 1400 height 864
click at [287, 44] on icon "button" at bounding box center [289, 43] width 4 height 6
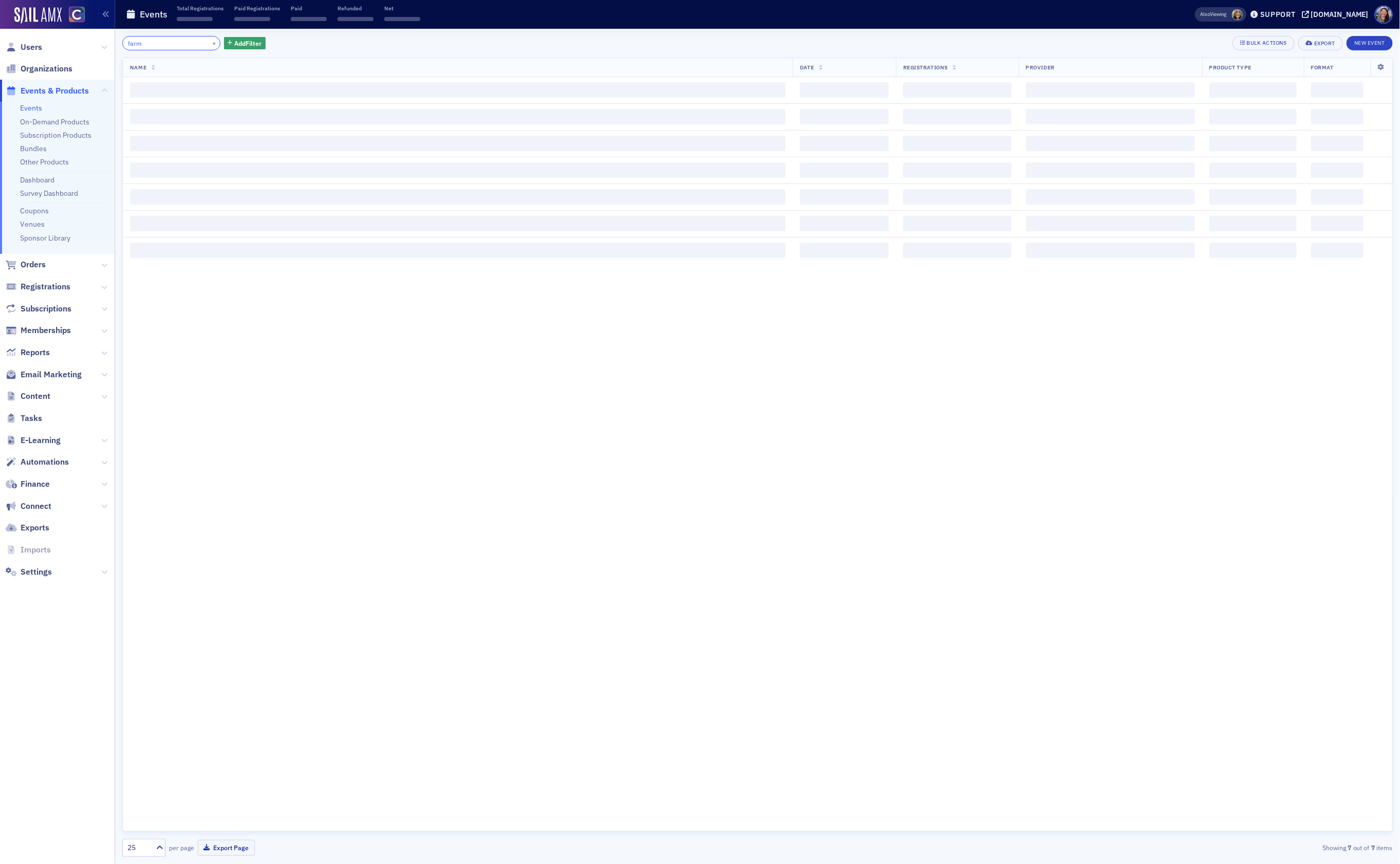
drag, startPoint x: 163, startPoint y: 47, endPoint x: 57, endPoint y: 47, distance: 106.0
click at [57, 47] on div "Users Organizations Events & Products Events On-Demand Products Subscription Pr…" at bounding box center [700, 432] width 1400 height 864
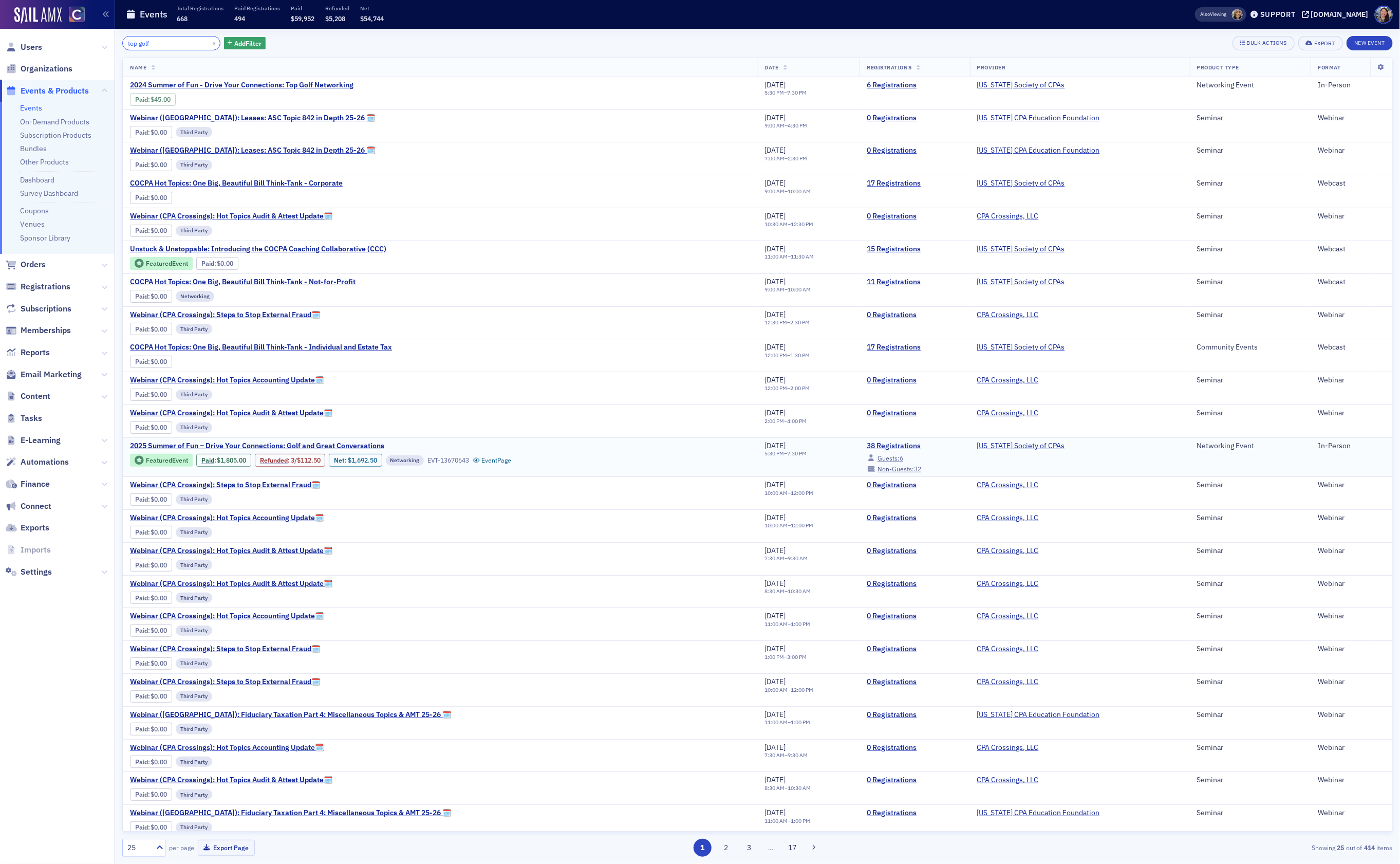
type input "top golf"
click at [918, 451] on link "38 Registrations" at bounding box center [915, 446] width 96 height 9
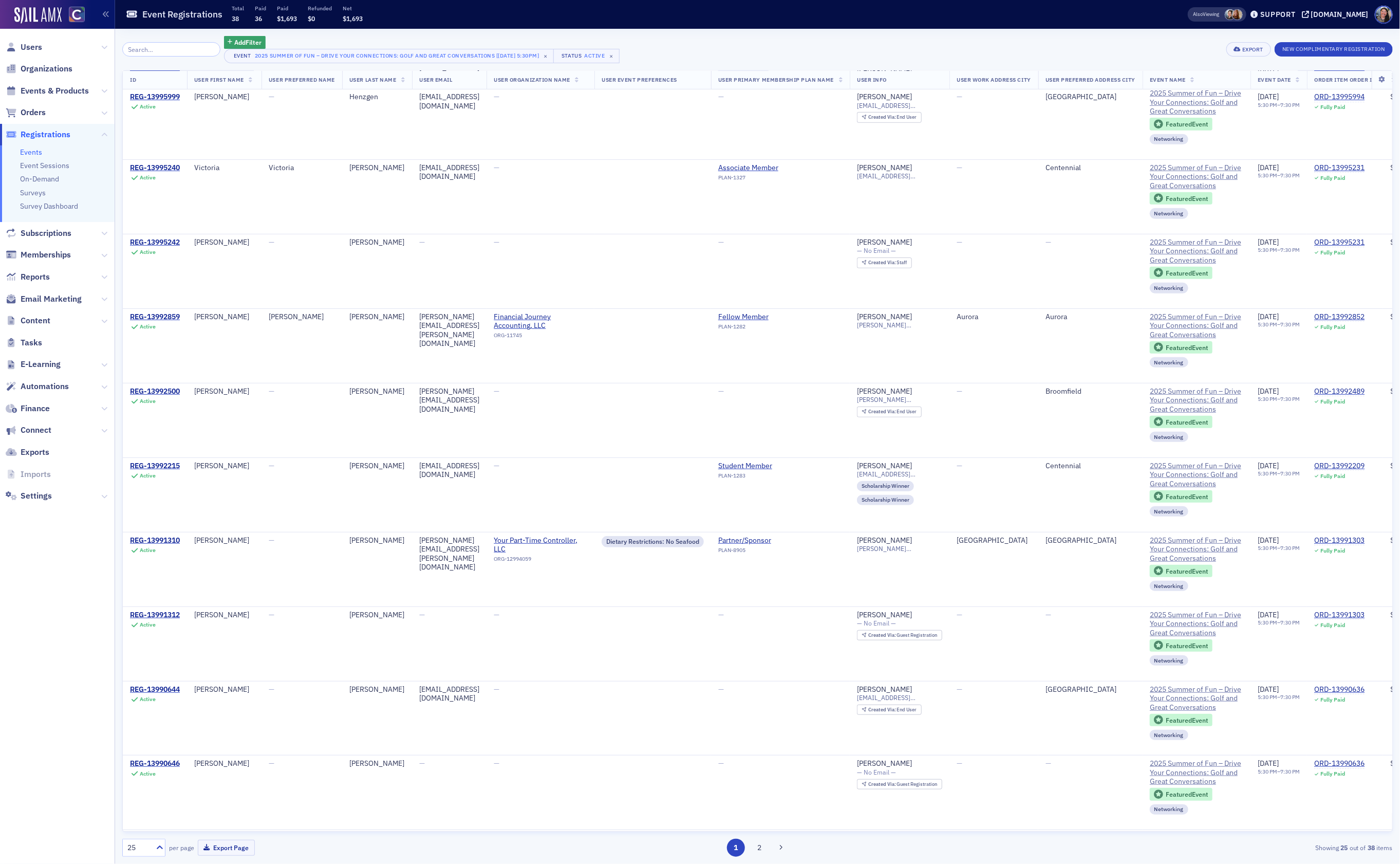
scroll to position [294, 0]
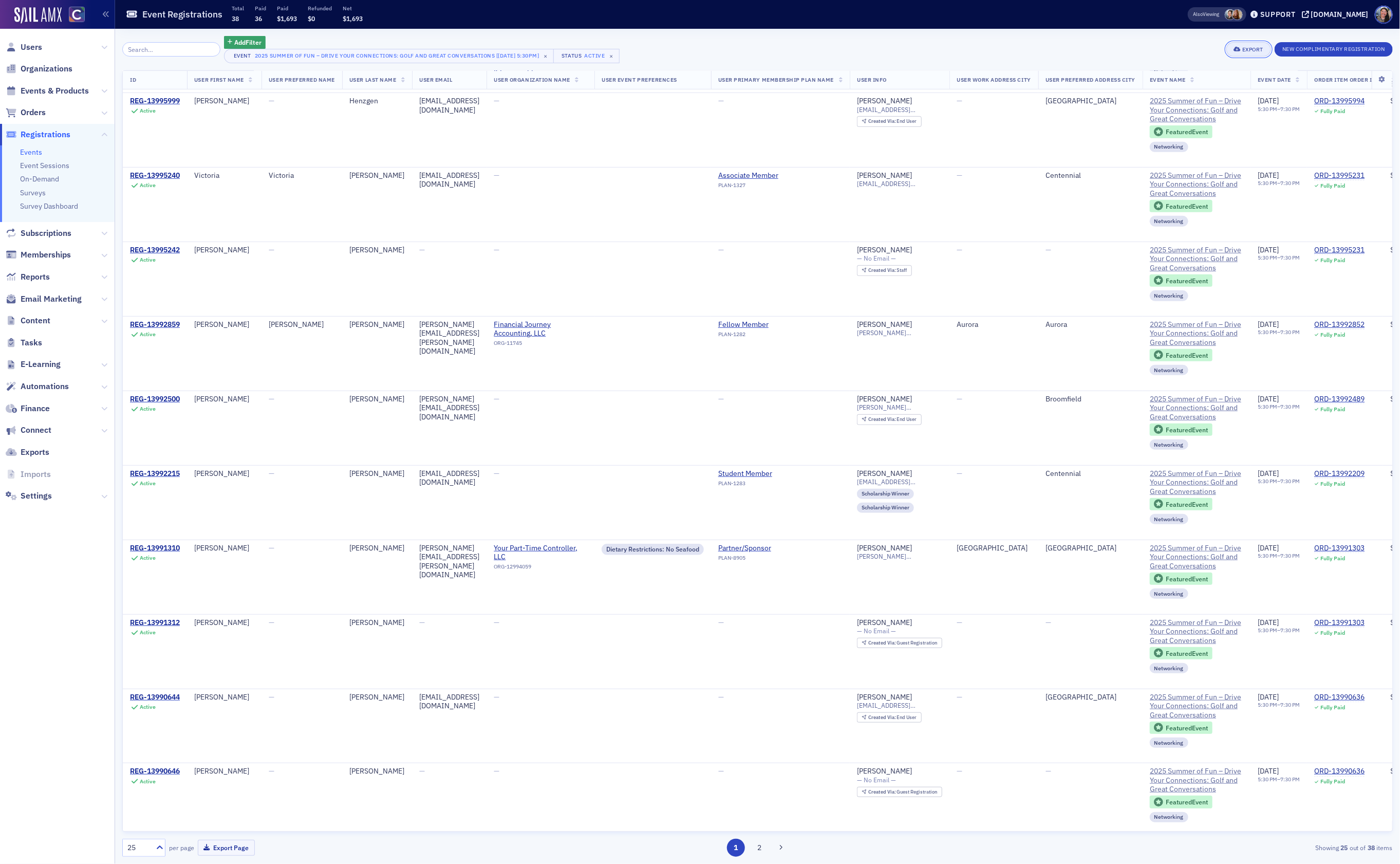
click at [1236, 48] on icon "button" at bounding box center [1238, 49] width 7 height 6
click at [1195, 68] on h3 "Export" at bounding box center [1214, 65] width 96 height 11
click at [1257, 47] on div "Export" at bounding box center [1253, 49] width 21 height 6
click at [1186, 81] on button "Export All ( 38 Event Registrations )" at bounding box center [1214, 83] width 111 height 16
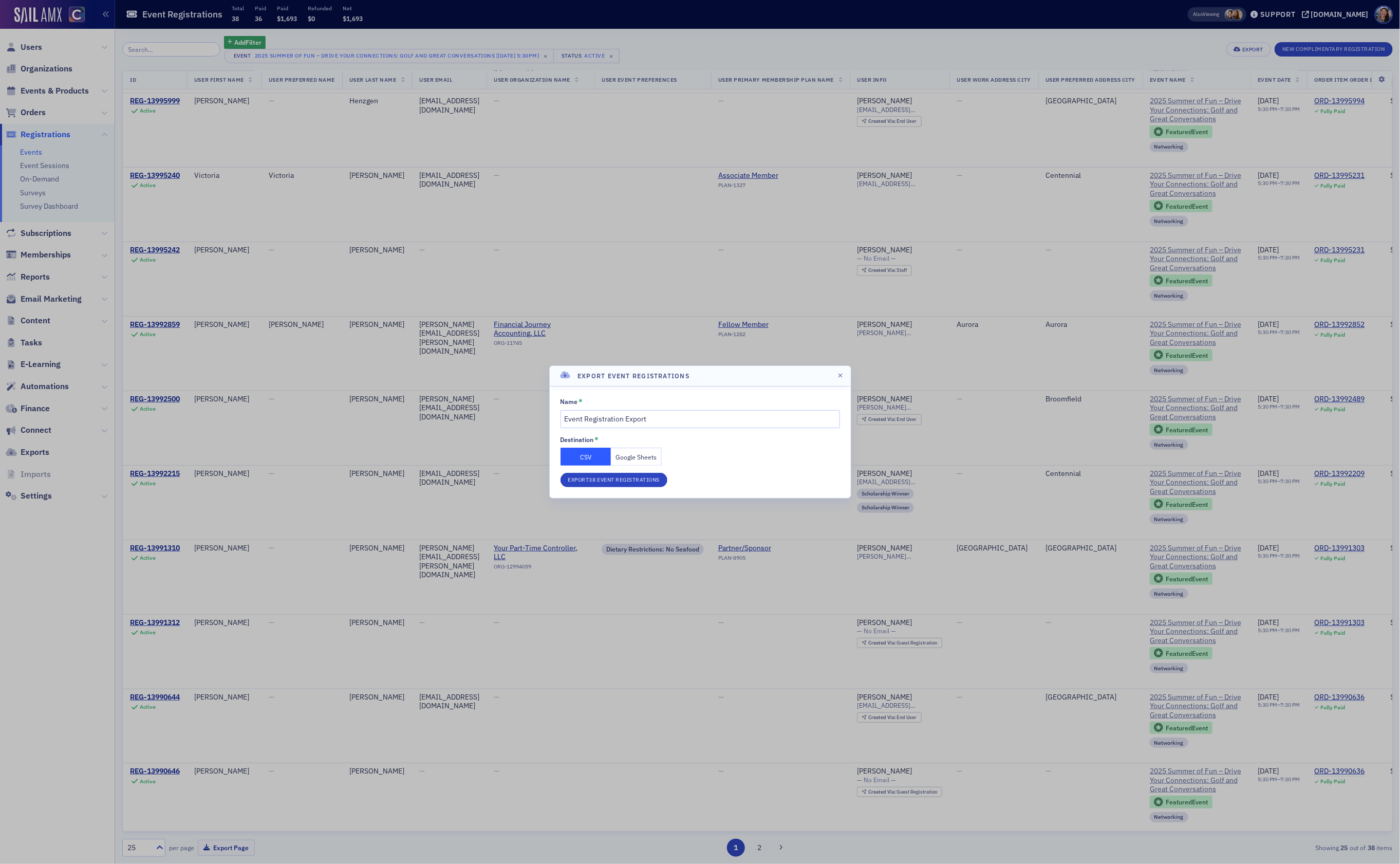
click at [622, 461] on button "Google Sheets" at bounding box center [636, 456] width 51 height 18
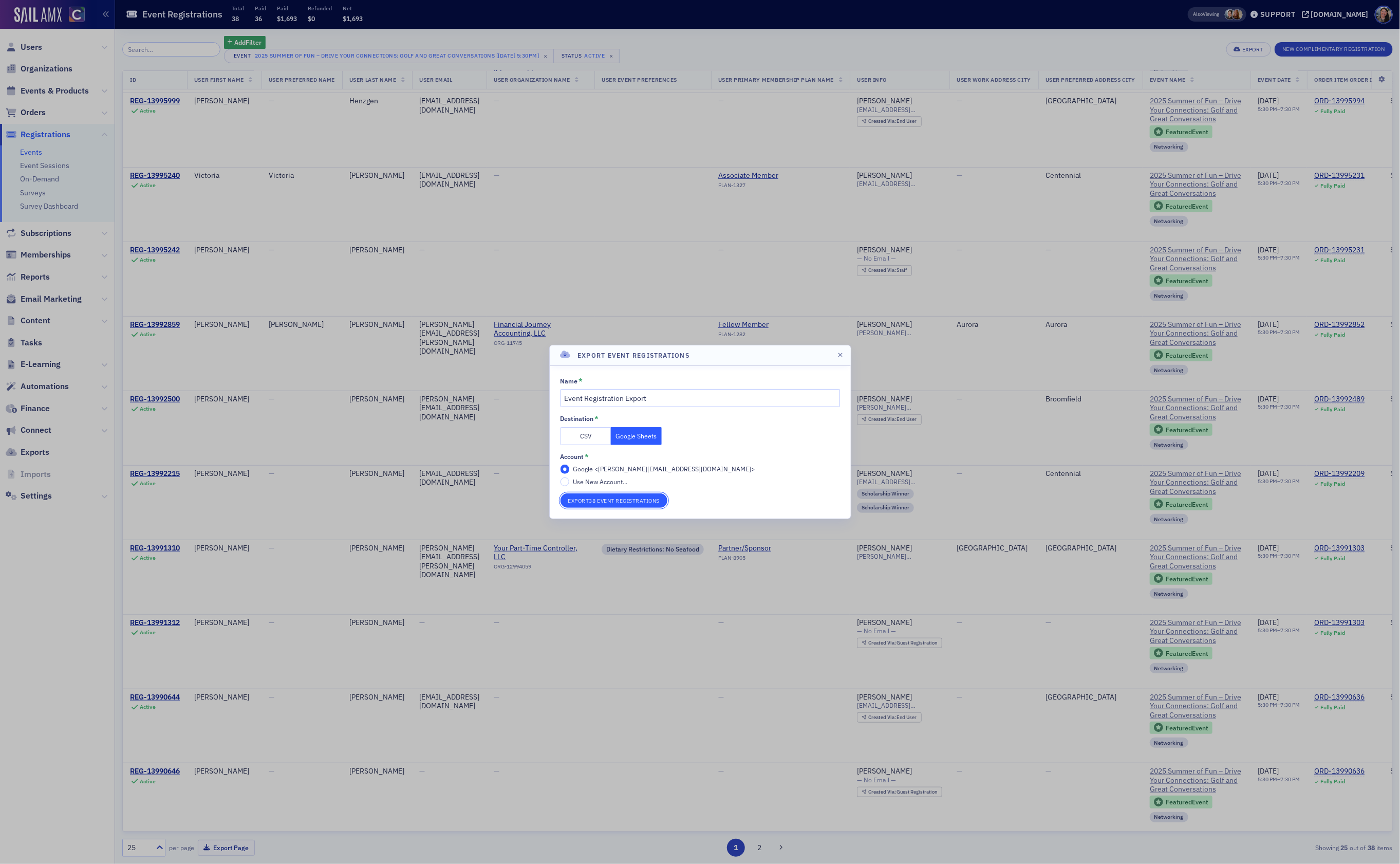
click at [614, 499] on button "Export 38 Event Registrations" at bounding box center [614, 500] width 108 height 14
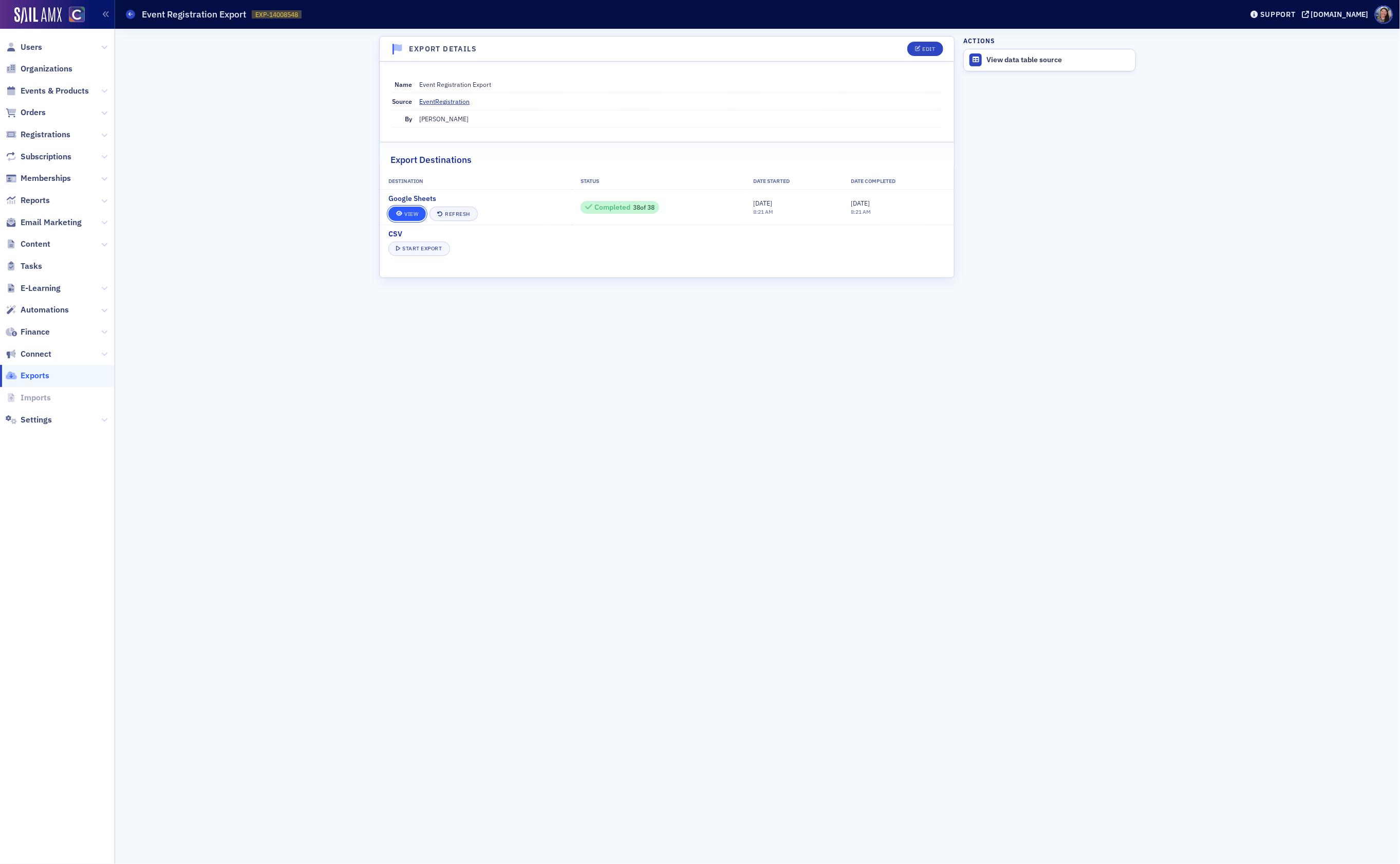
click at [411, 215] on link "View" at bounding box center [407, 214] width 37 height 14
